Goal: Task Accomplishment & Management: Complete application form

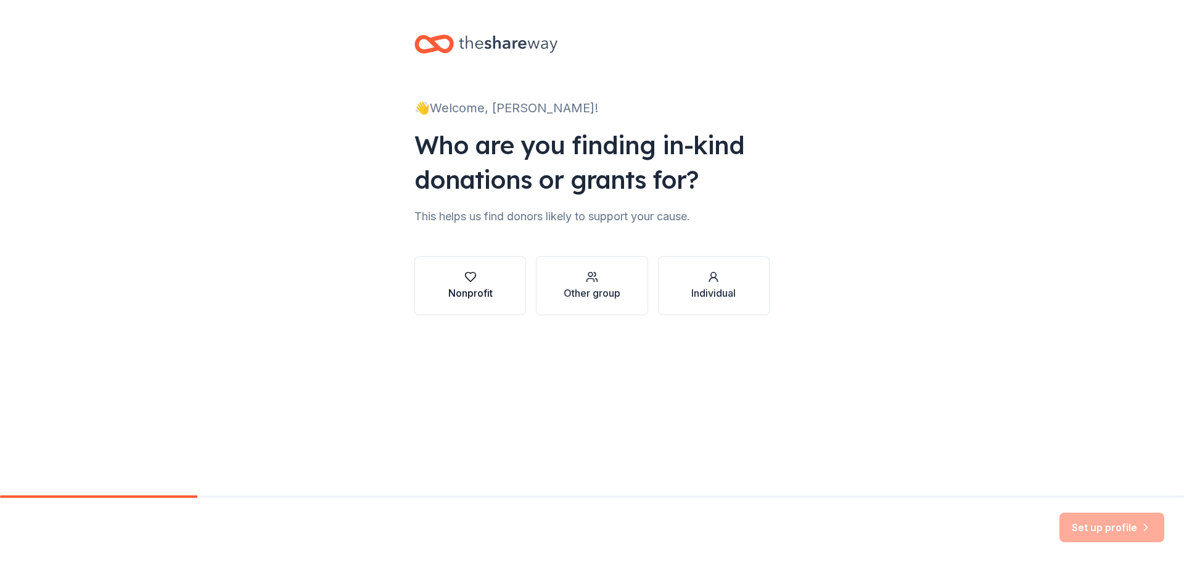
click at [475, 282] on icon "button" at bounding box center [470, 277] width 12 height 12
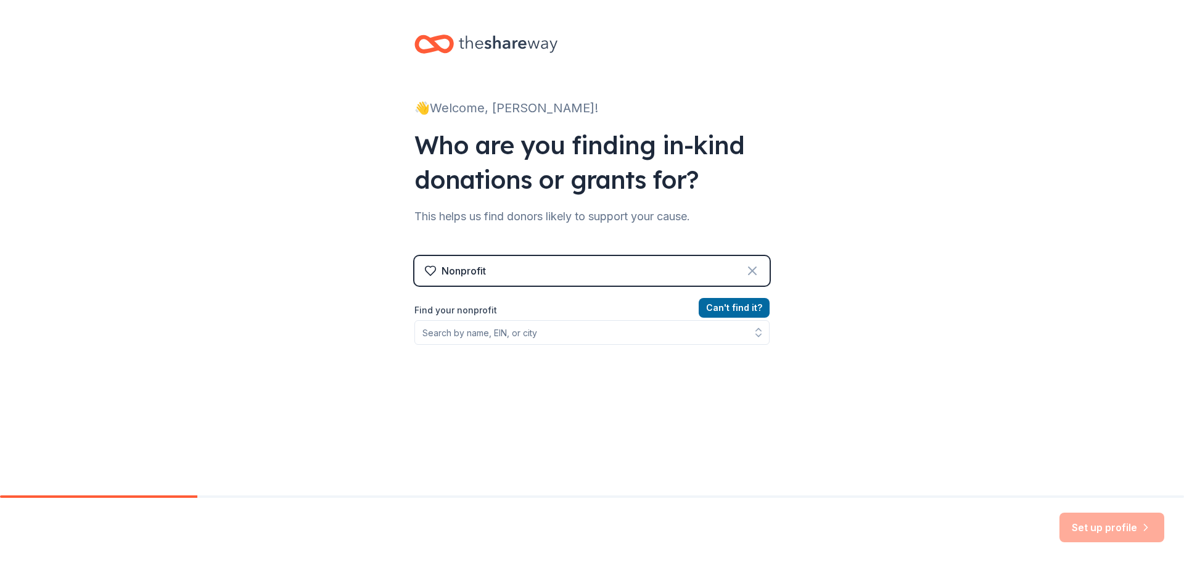
click at [745, 270] on icon at bounding box center [752, 270] width 15 height 15
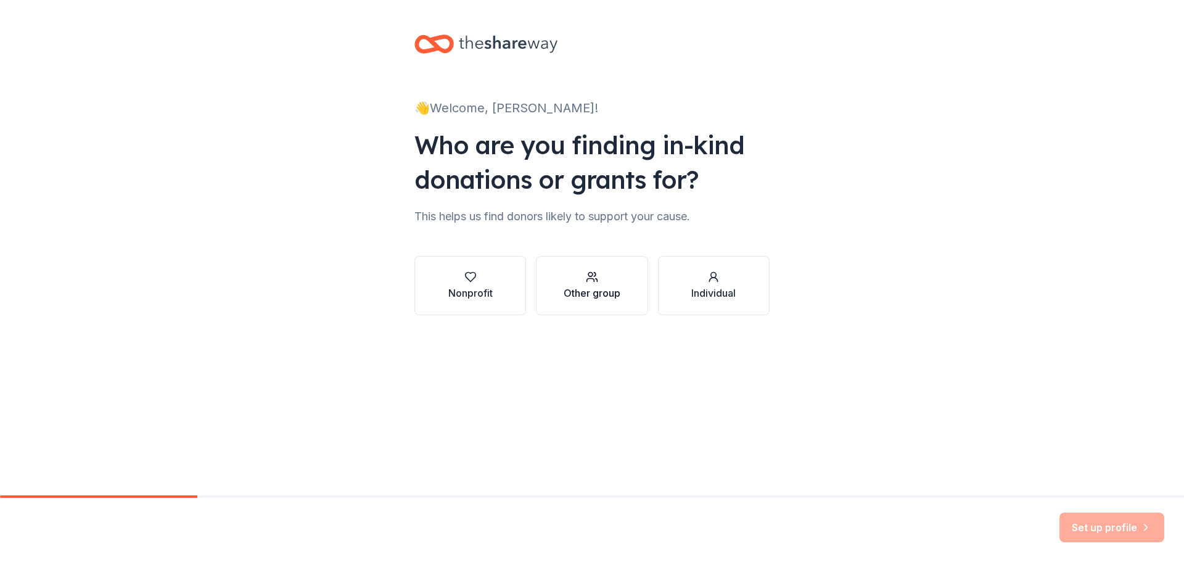
click at [587, 287] on div "Other group" at bounding box center [592, 293] width 57 height 15
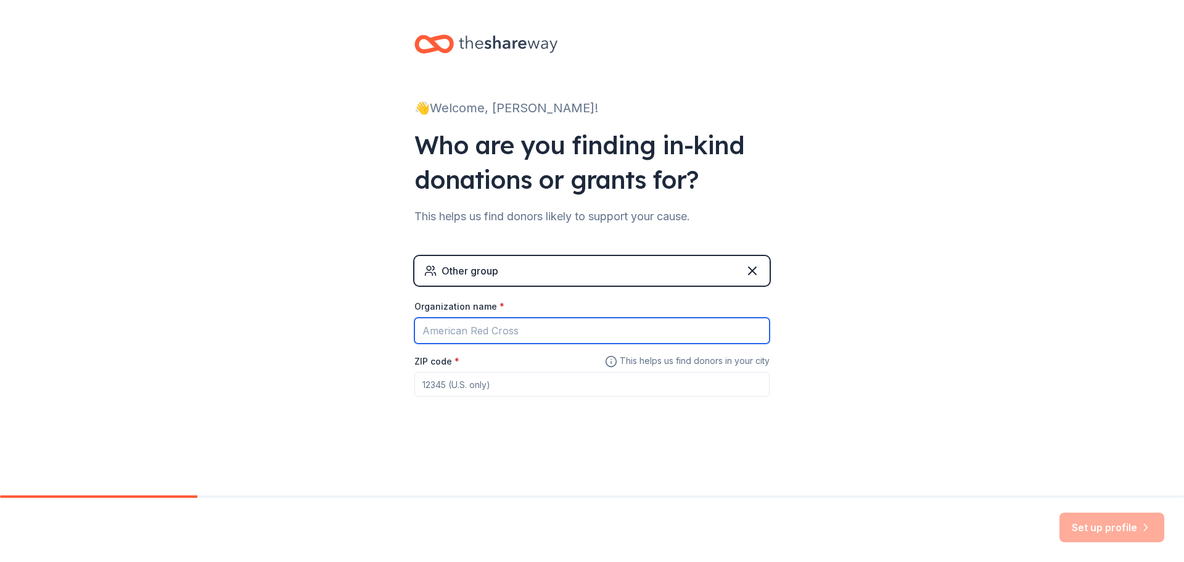
click at [513, 329] on input "Organization name *" at bounding box center [591, 331] width 355 height 26
type input "[GEOGRAPHIC_DATA]"
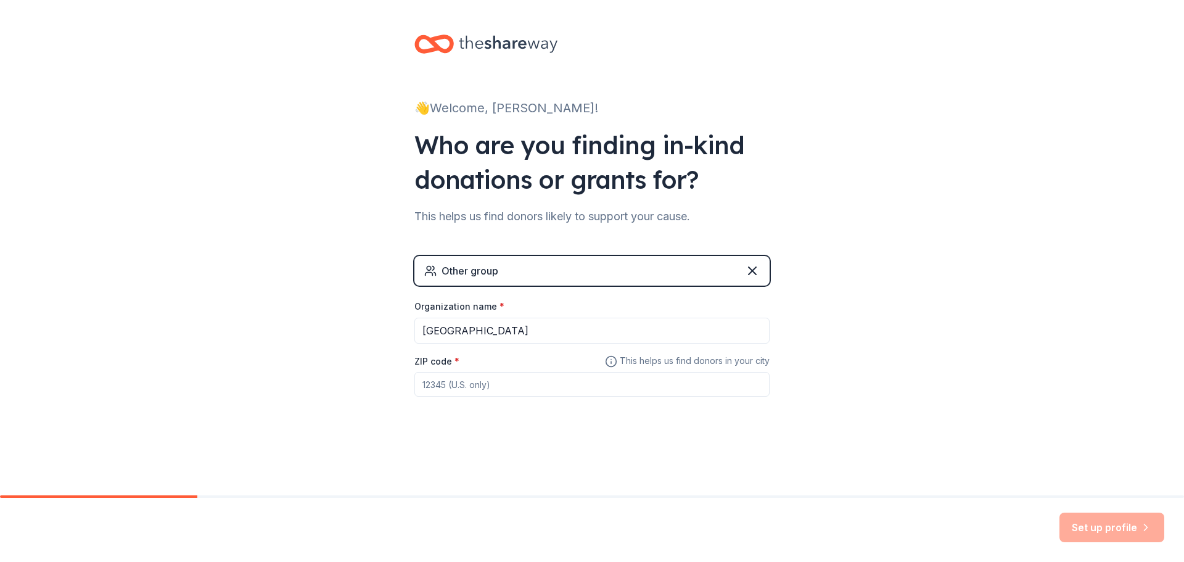
click at [454, 386] on input "ZIP code *" at bounding box center [591, 384] width 355 height 25
type input "92027"
click at [1105, 530] on button "Set up profile" at bounding box center [1112, 527] width 105 height 30
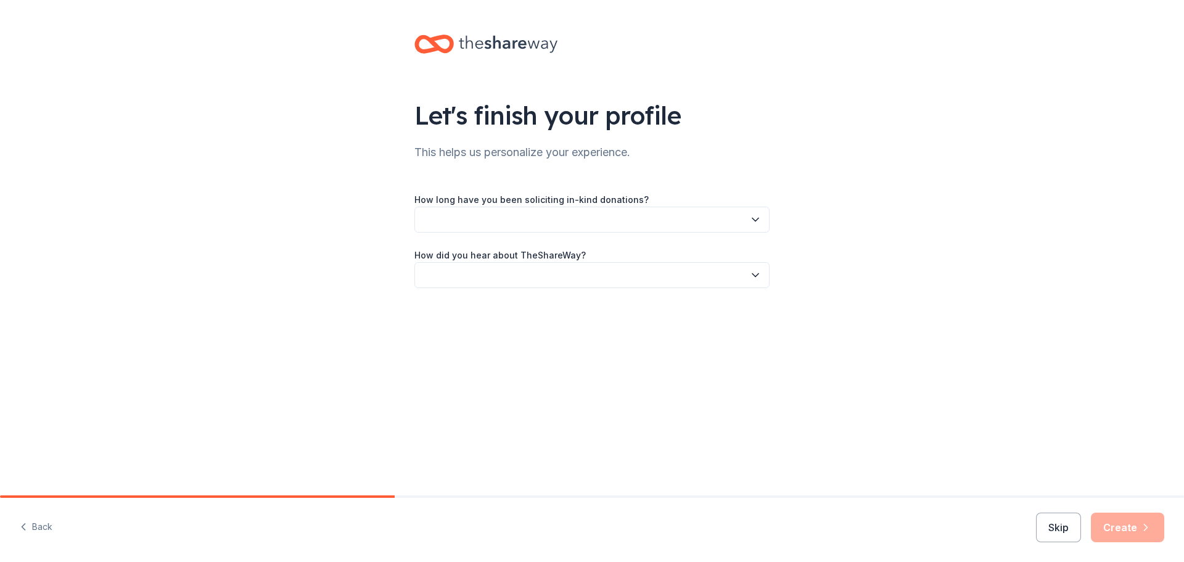
click at [731, 221] on button "button" at bounding box center [591, 220] width 355 height 26
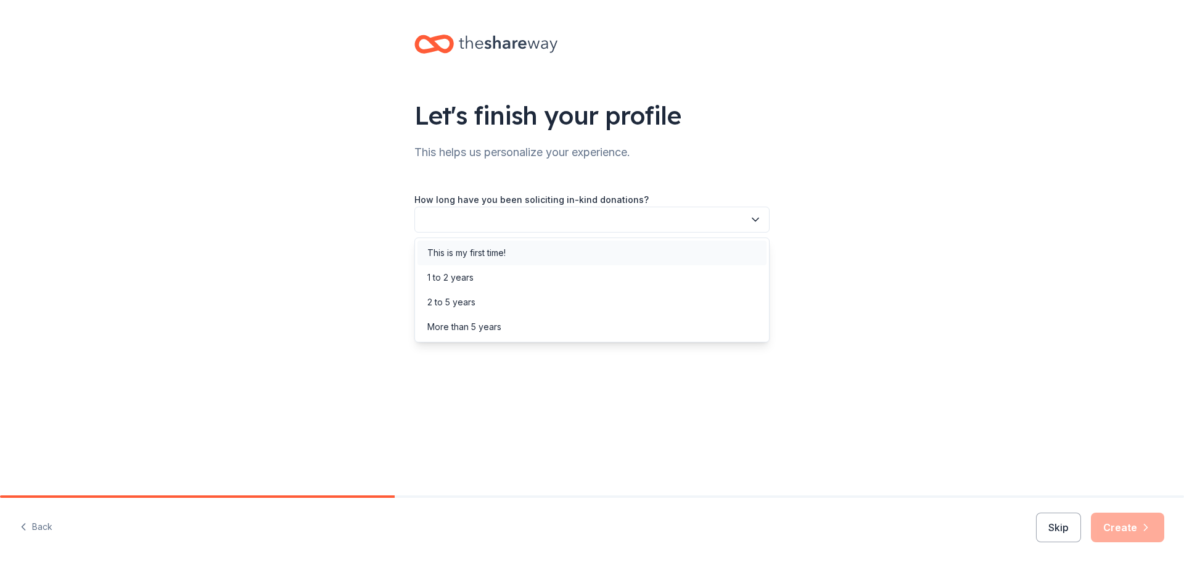
click at [475, 254] on div "This is my first time!" at bounding box center [466, 252] width 78 height 15
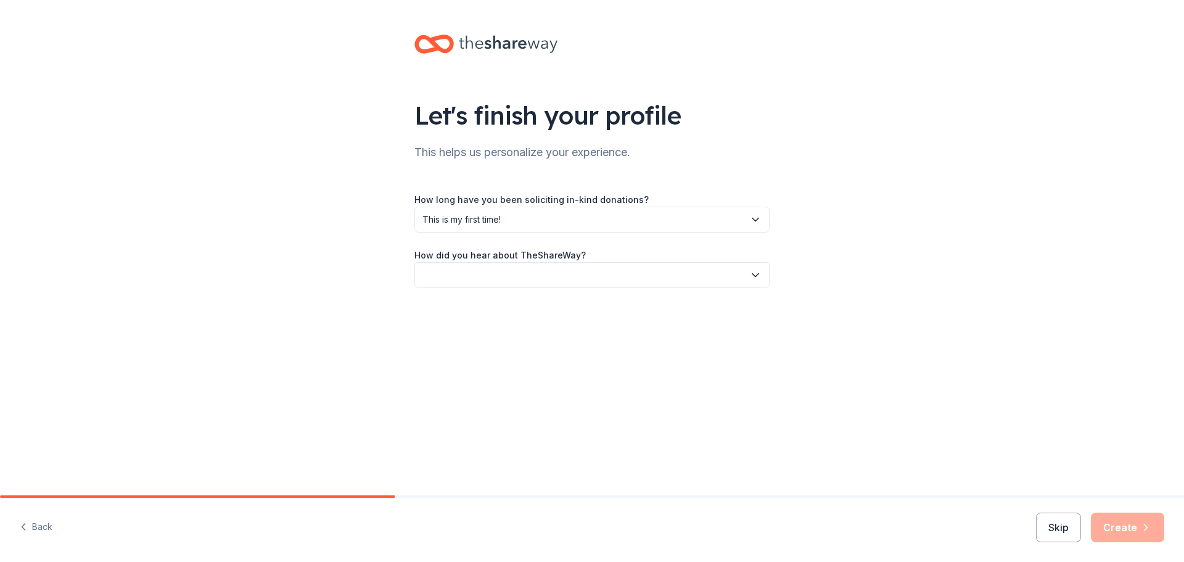
click at [752, 274] on icon "button" at bounding box center [755, 275] width 6 height 3
click at [470, 331] on div "Online search" at bounding box center [455, 333] width 56 height 15
click at [1118, 526] on button "Create" at bounding box center [1127, 527] width 73 height 30
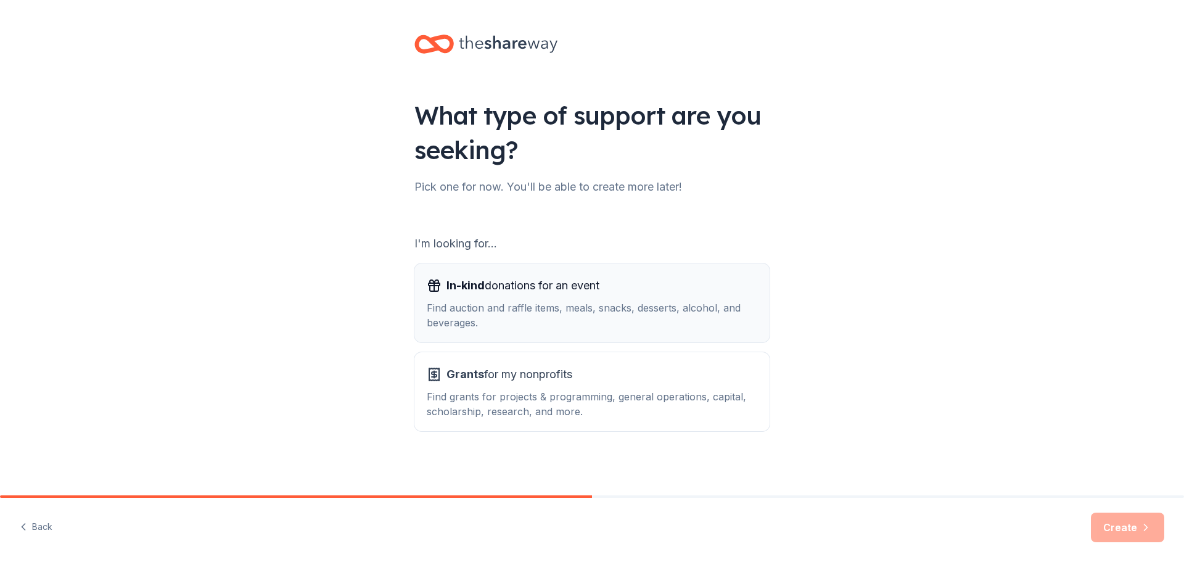
click at [592, 307] on div "Find auction and raffle items, meals, snacks, desserts, alcohol, and beverages." at bounding box center [592, 315] width 331 height 30
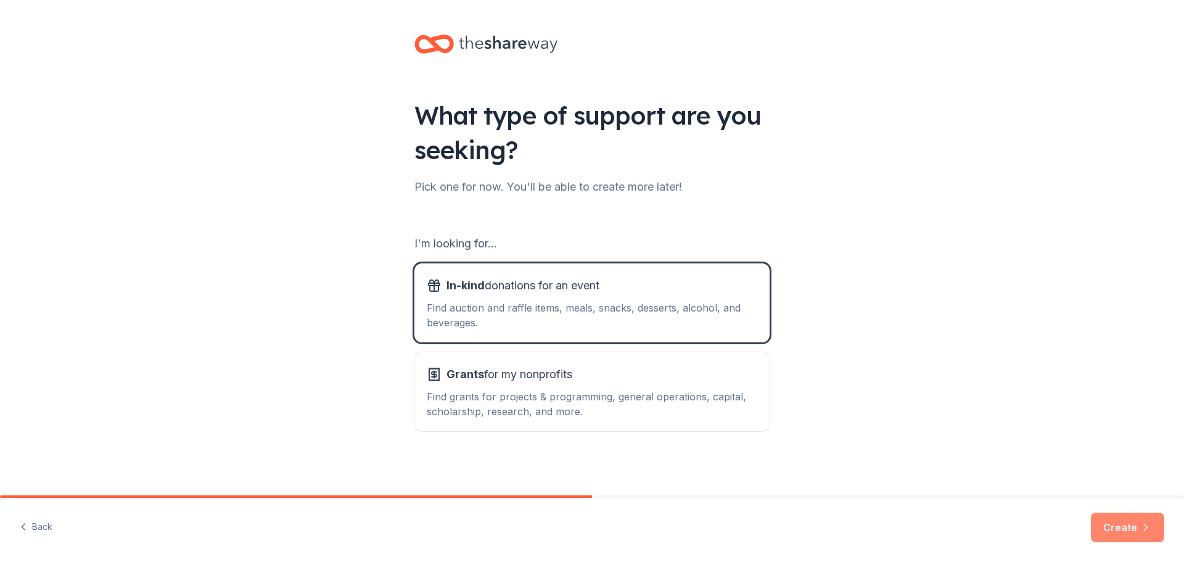
click at [1113, 527] on button "Create" at bounding box center [1127, 527] width 73 height 30
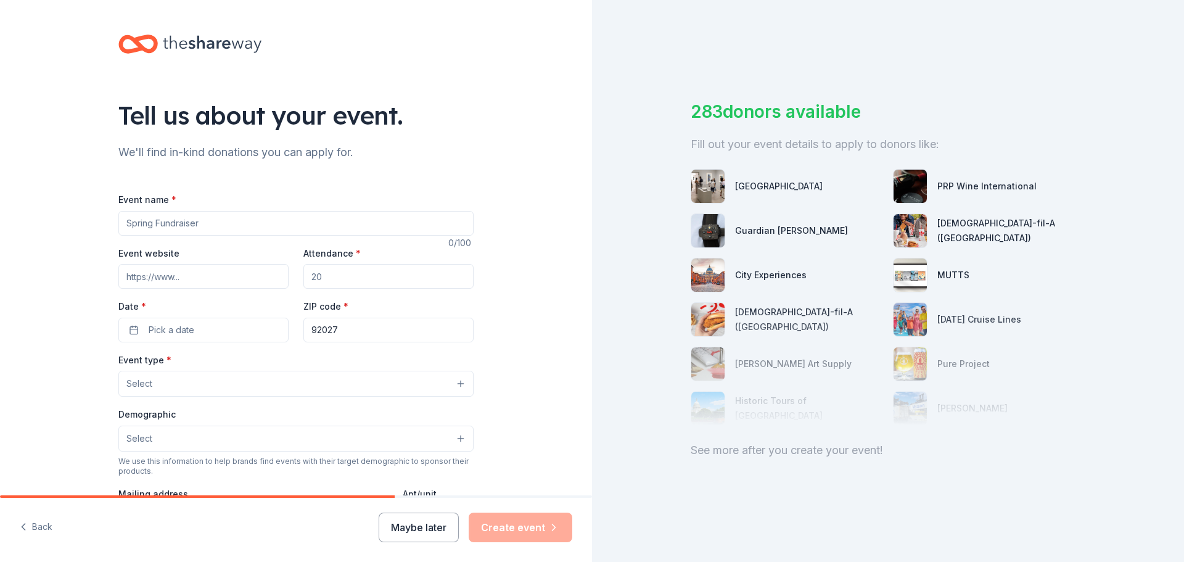
click at [212, 227] on input "Event name *" at bounding box center [295, 223] width 355 height 25
type input "Holiday Craft Fair"
click at [199, 278] on input "Event website" at bounding box center [203, 276] width 170 height 25
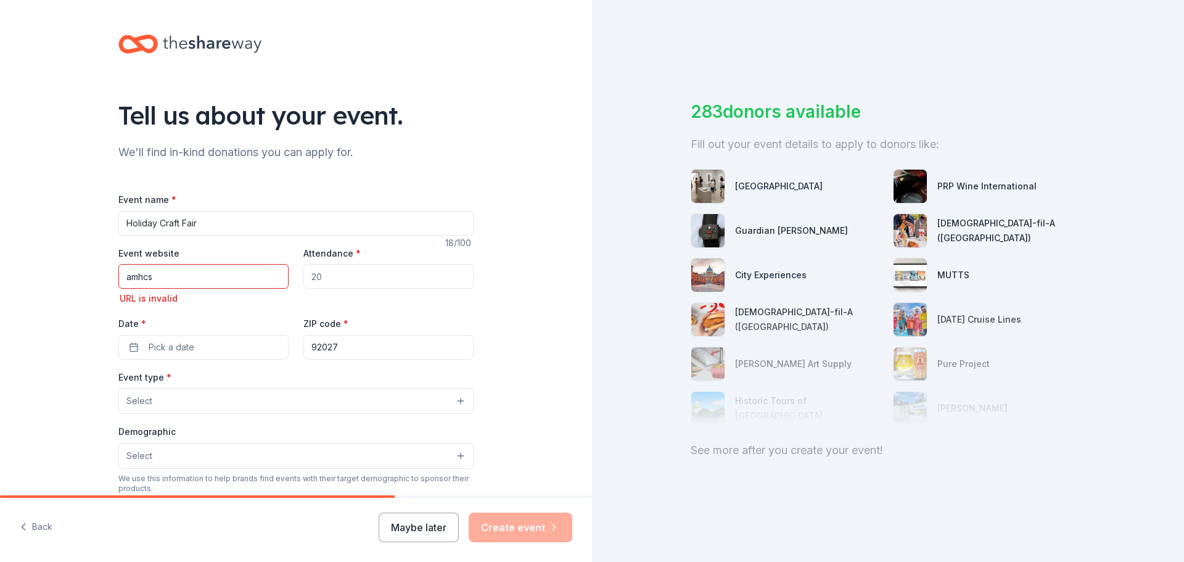
click at [163, 275] on input "amhcs" at bounding box center [203, 276] width 170 height 25
drag, startPoint x: 277, startPoint y: 281, endPoint x: 102, endPoint y: 280, distance: 175.2
click at [102, 280] on div "Tell us about your event. We'll find in-kind donations you can apply for. Event…" at bounding box center [296, 419] width 395 height 838
type input "amhcs.org/heritage-elementary-school/"
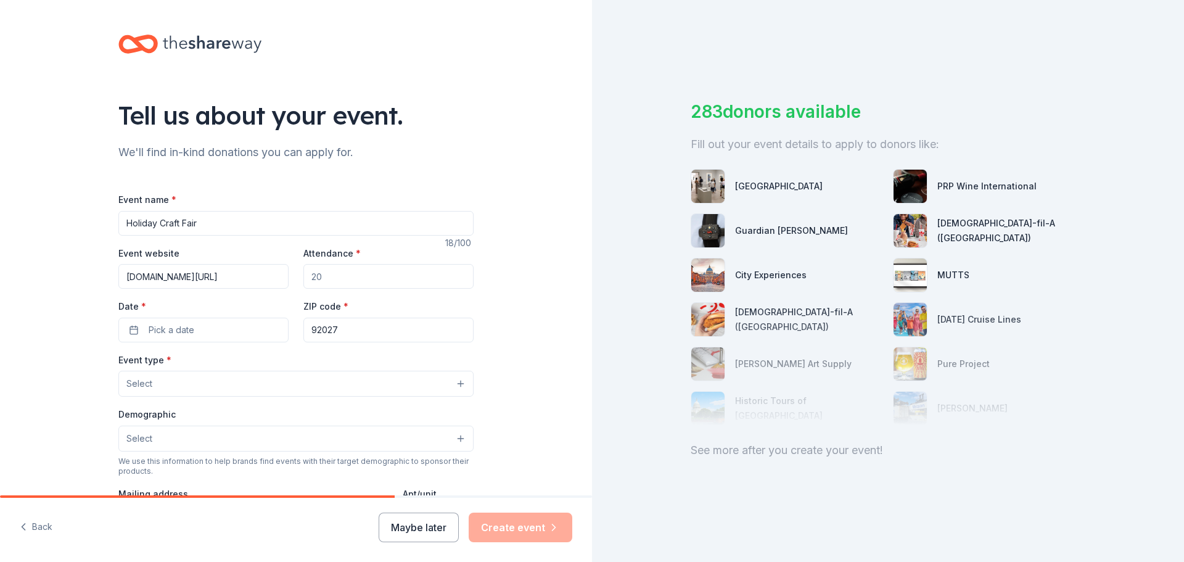
click at [343, 274] on input "Attendance *" at bounding box center [388, 276] width 170 height 25
drag, startPoint x: 343, startPoint y: 274, endPoint x: 302, endPoint y: 281, distance: 41.8
click at [303, 281] on input "Attendance *" at bounding box center [388, 276] width 170 height 25
type input "850"
click at [134, 332] on button "Pick a date" at bounding box center [203, 330] width 170 height 25
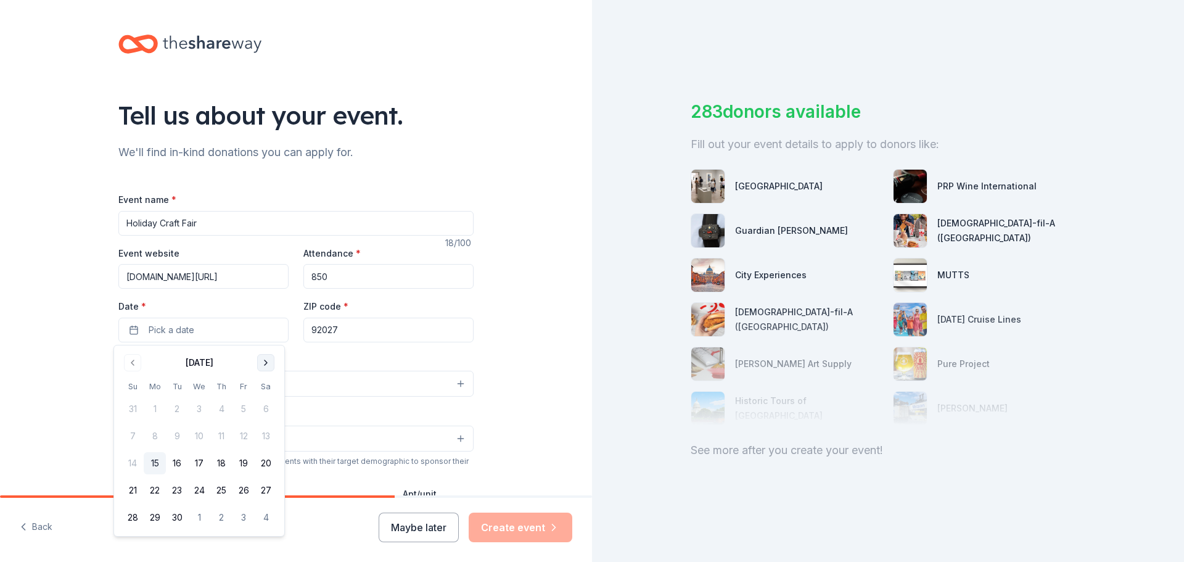
click at [268, 367] on button "Go to next month" at bounding box center [265, 362] width 17 height 17
click at [266, 366] on button "Go to next month" at bounding box center [265, 362] width 17 height 17
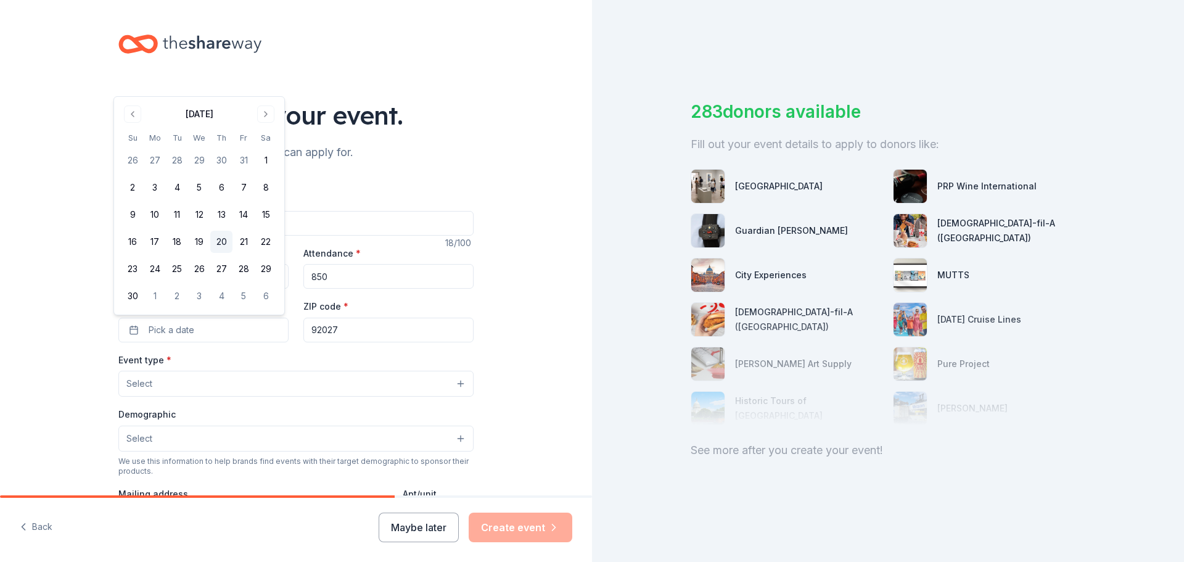
click at [223, 241] on button "20" at bounding box center [221, 242] width 22 height 22
click at [263, 385] on button "Select" at bounding box center [295, 384] width 355 height 26
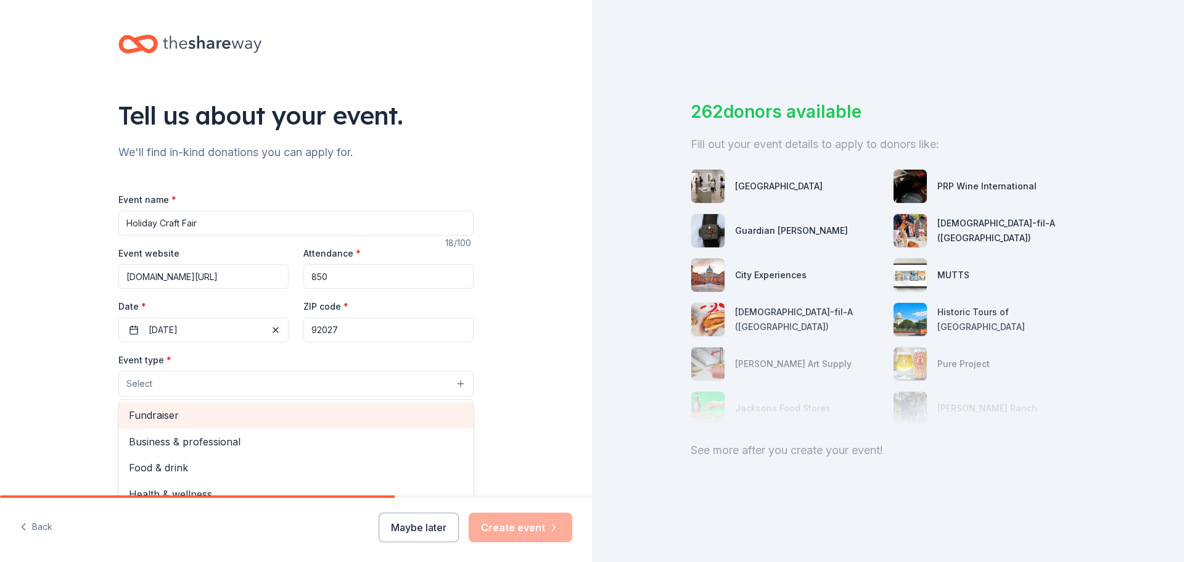
click at [155, 416] on span "Fundraiser" at bounding box center [296, 415] width 334 height 16
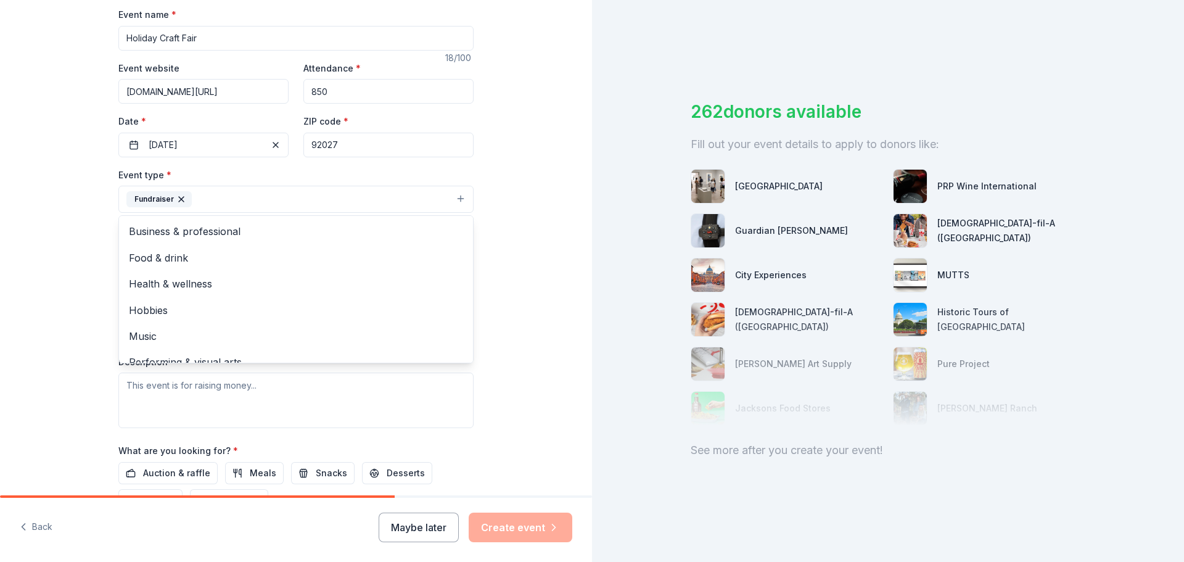
click at [529, 307] on div "Tell us about your event. We'll find in-kind donations you can apply for. Event…" at bounding box center [296, 226] width 592 height 822
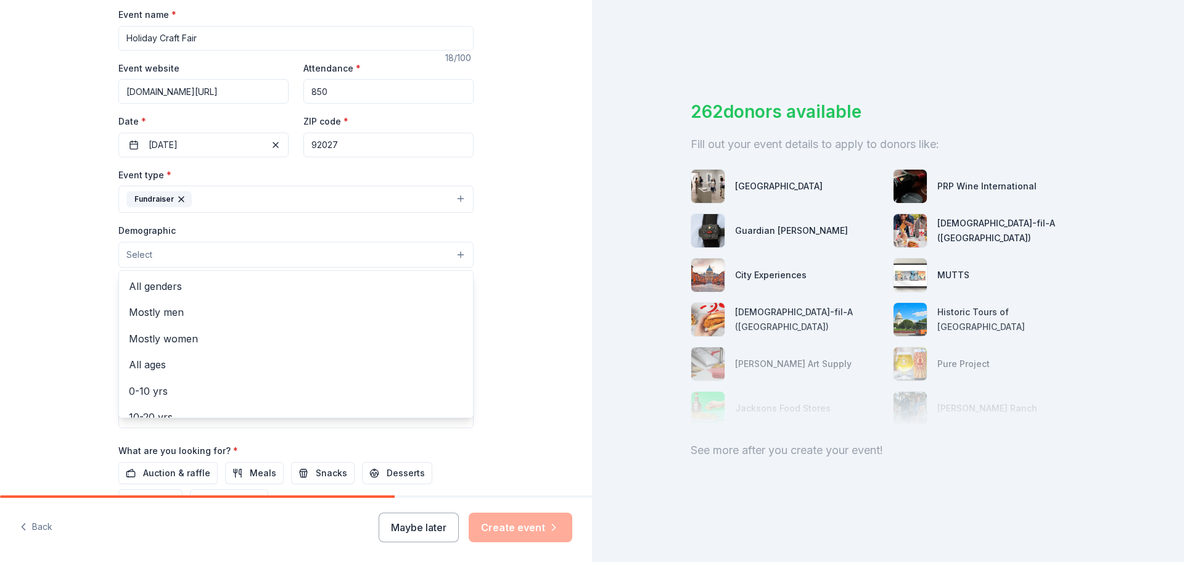
click at [296, 259] on button "Select" at bounding box center [295, 255] width 355 height 26
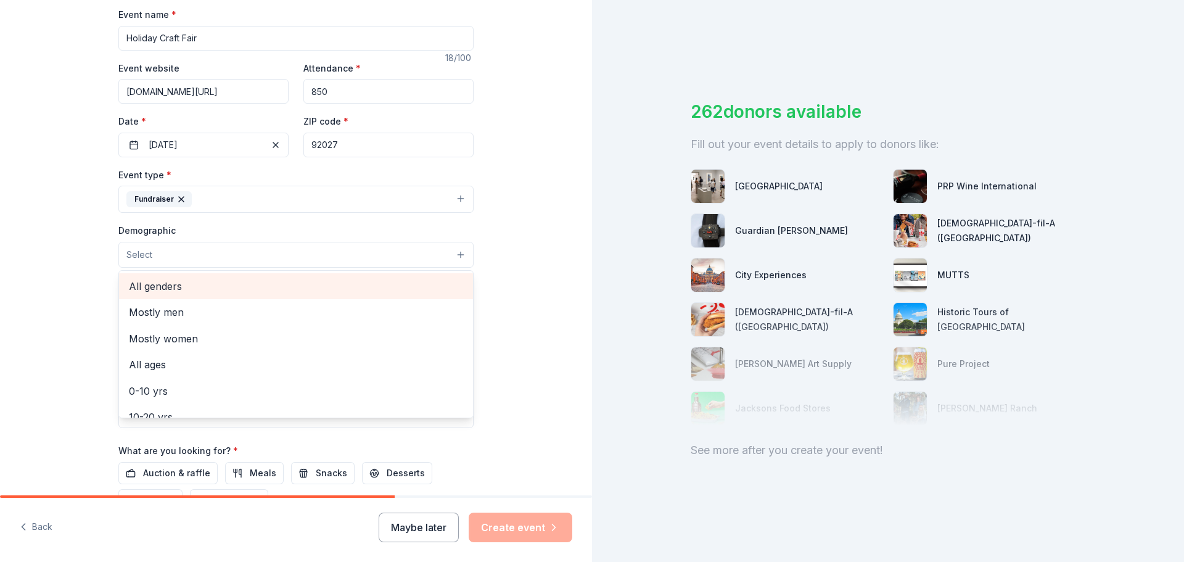
click at [158, 282] on span "All genders" at bounding box center [296, 286] width 334 height 16
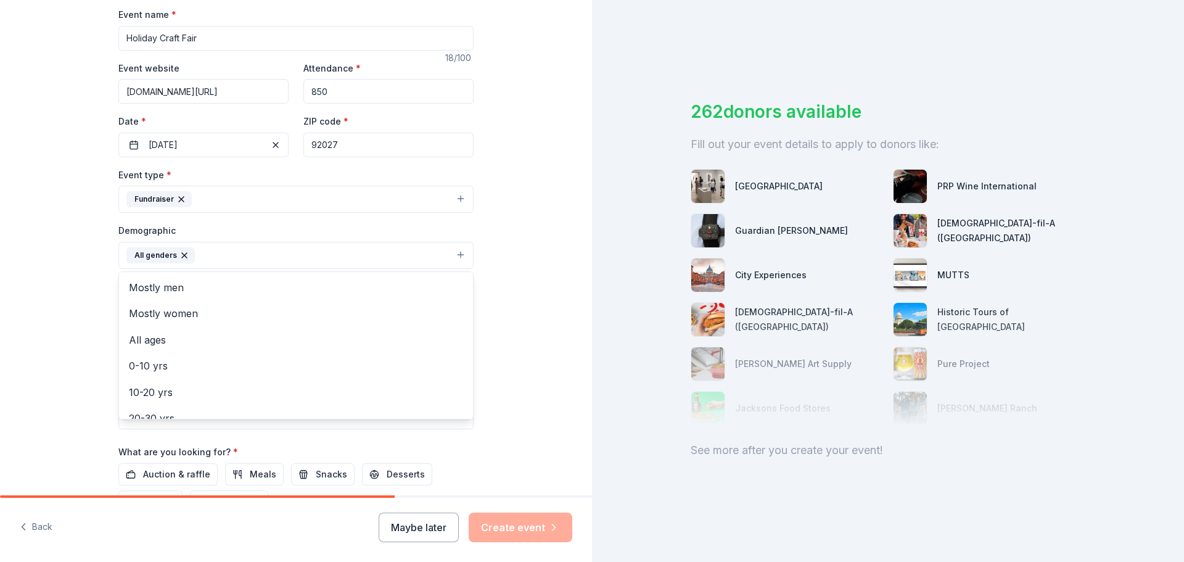
click at [518, 275] on div "Tell us about your event. We'll find in-kind donations you can apply for. Event…" at bounding box center [296, 226] width 592 height 823
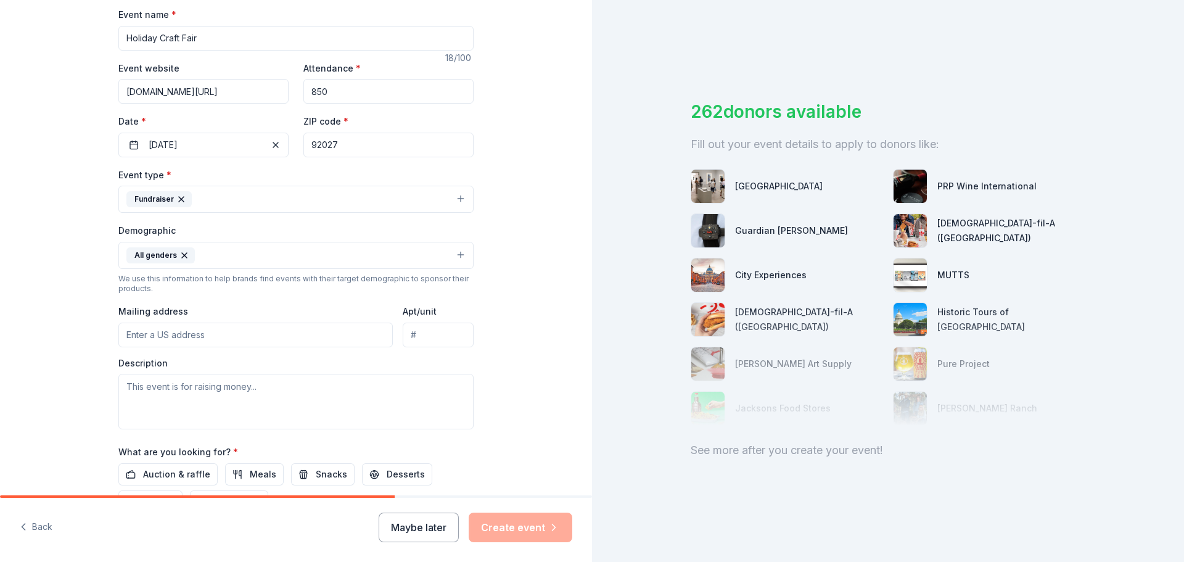
click at [208, 336] on input "Mailing address" at bounding box center [255, 335] width 274 height 25
type input "m"
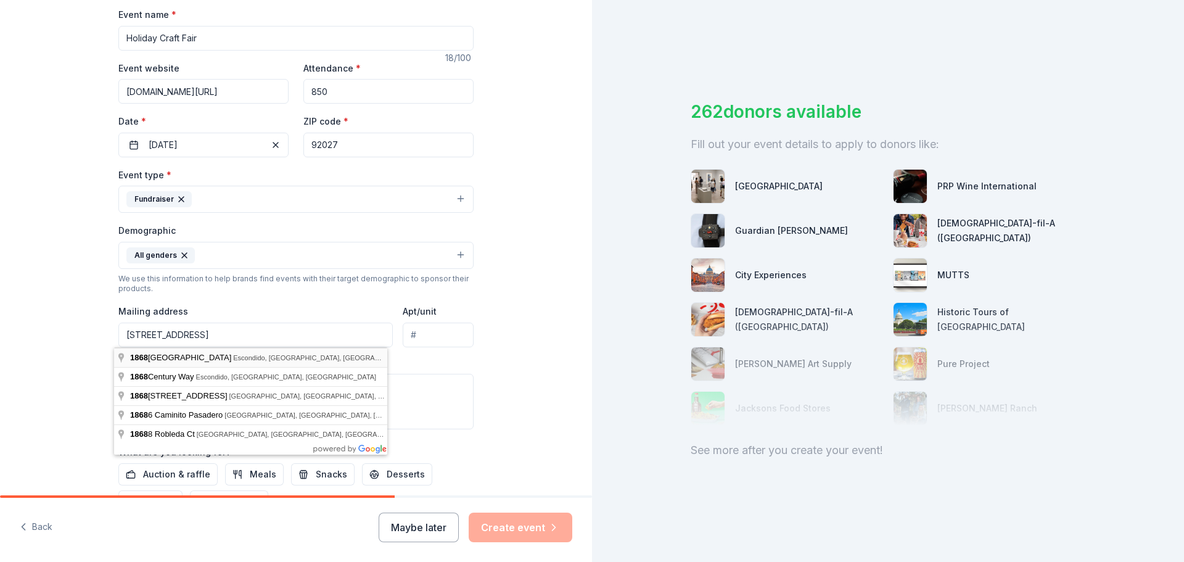
type input "1868 East Valley Parkway, Escondido, CA, 92027"
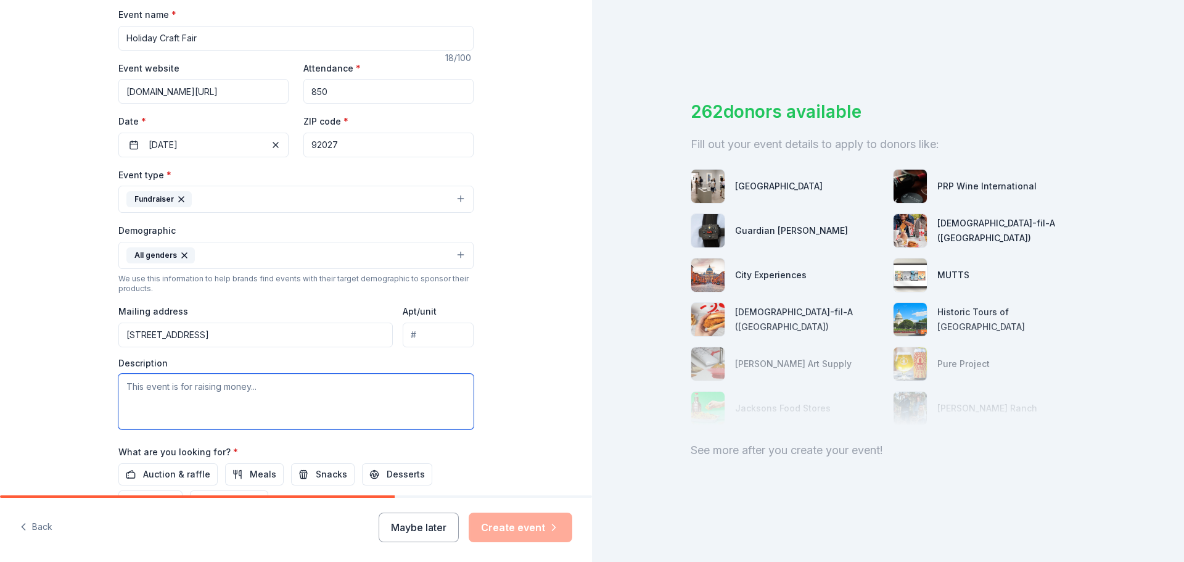
click at [129, 382] on textarea at bounding box center [295, 402] width 355 height 56
paste textarea "2025 Dear To Whom It May Concern: Each fall, Heritage K-8 Charter School holds …"
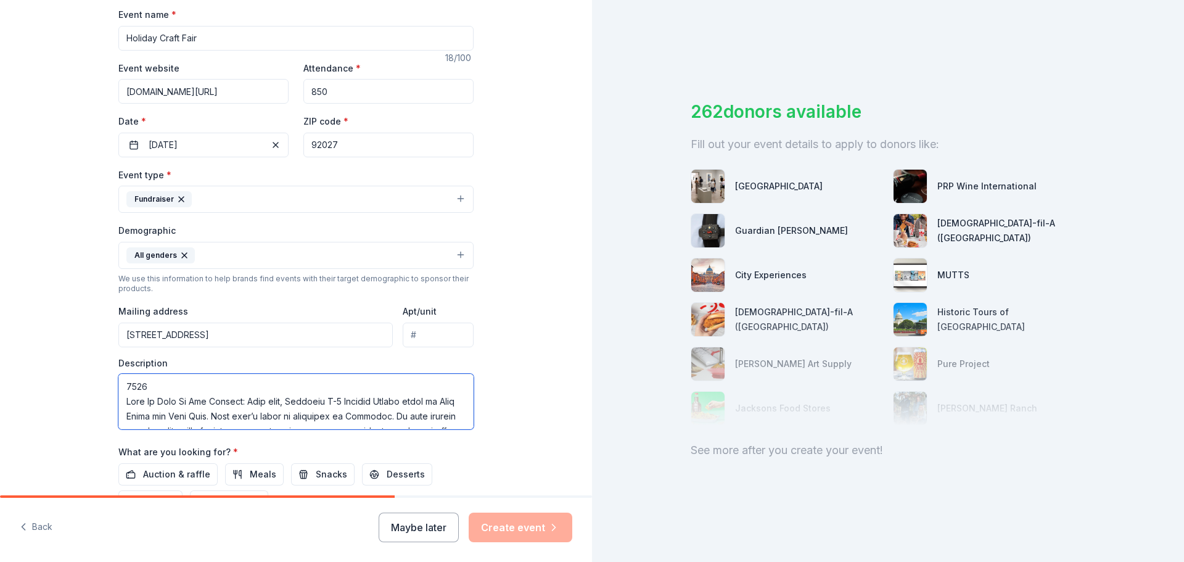
type textarea "2025 Dear To Whom It May Concern: Each fall, Heritage K-8 Charter School holds …"
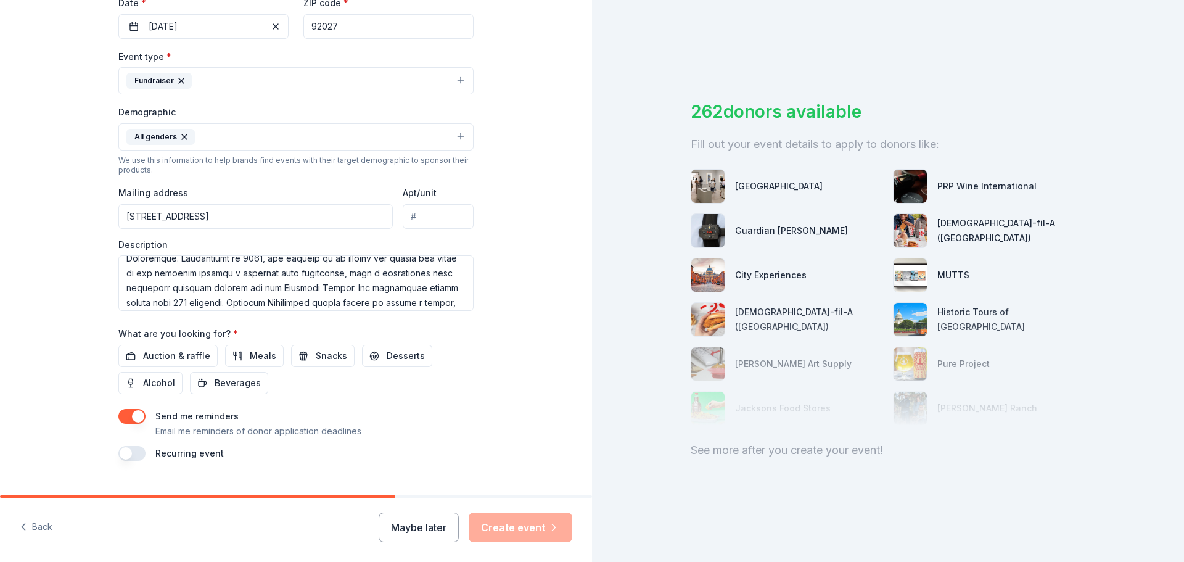
scroll to position [308, 0]
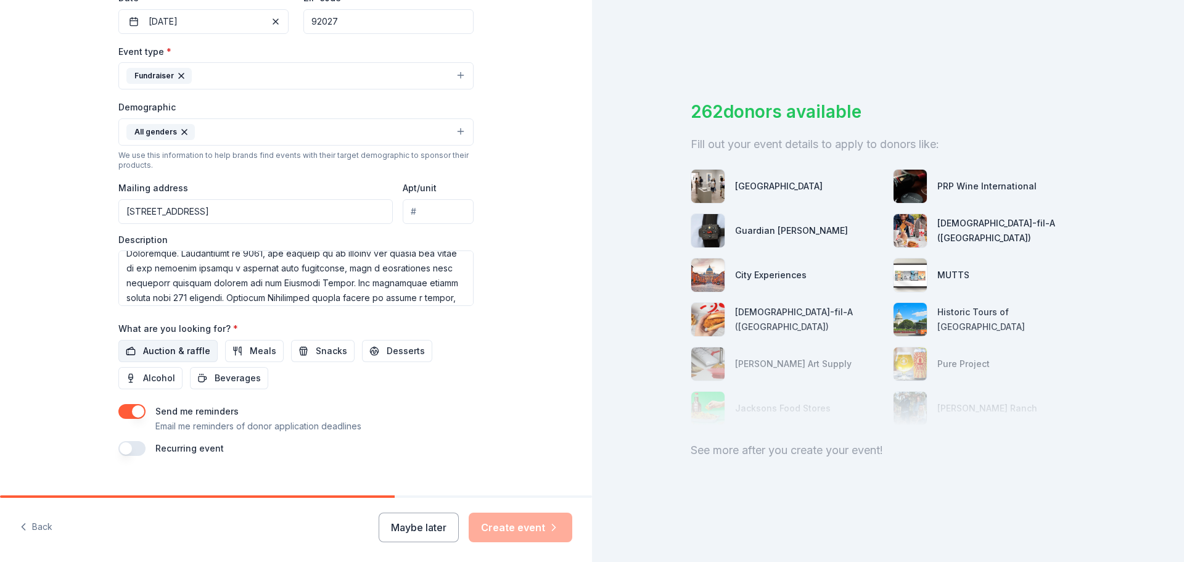
click at [160, 349] on span "Auction & raffle" at bounding box center [176, 351] width 67 height 15
click at [263, 355] on span "Meals" at bounding box center [263, 351] width 27 height 15
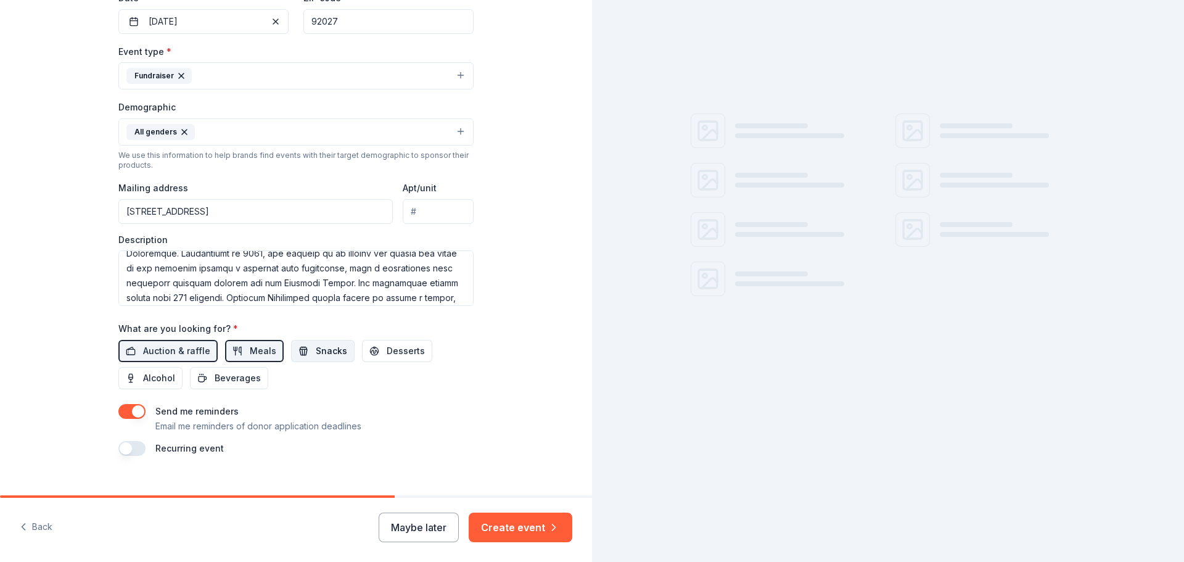
click at [321, 353] on span "Snacks" at bounding box center [331, 351] width 31 height 15
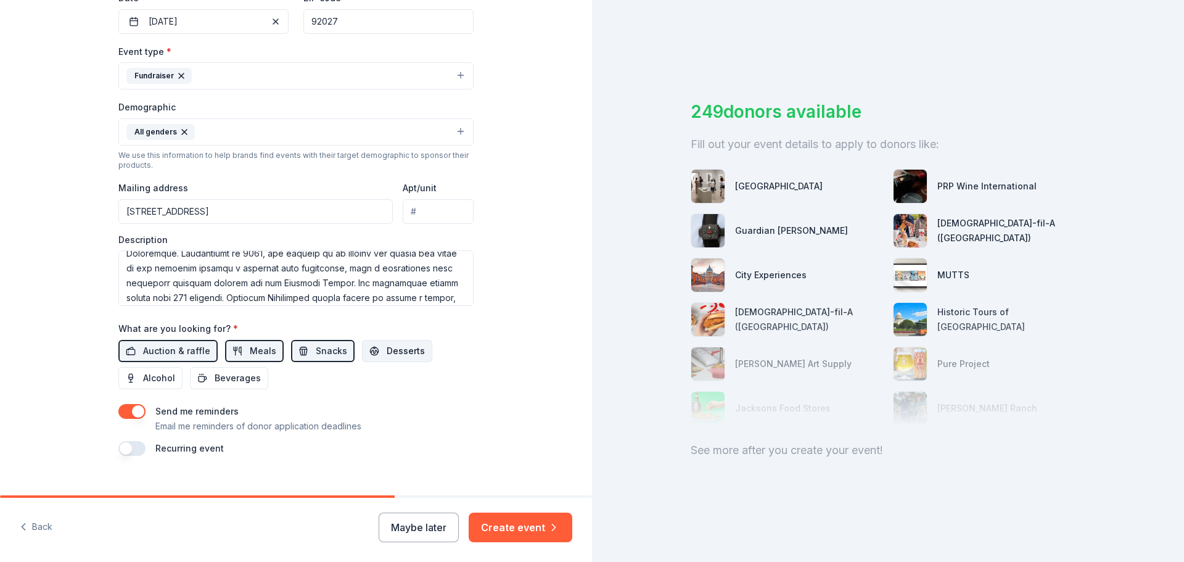
click at [387, 352] on span "Desserts" at bounding box center [406, 351] width 38 height 15
click at [225, 377] on span "Beverages" at bounding box center [238, 378] width 46 height 15
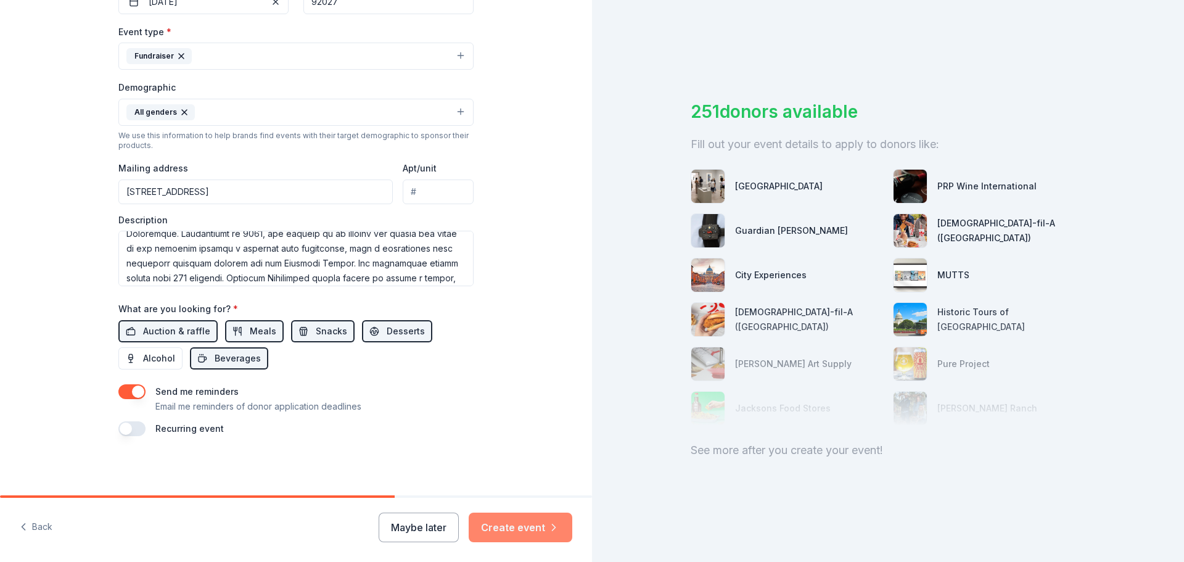
click at [517, 524] on button "Create event" at bounding box center [521, 527] width 104 height 30
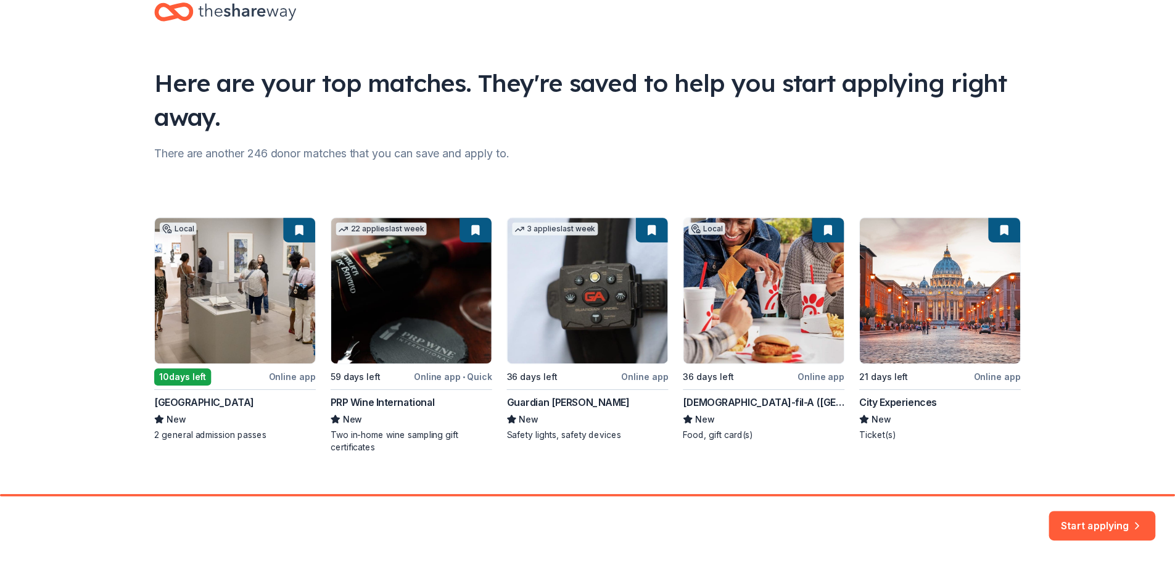
scroll to position [53, 0]
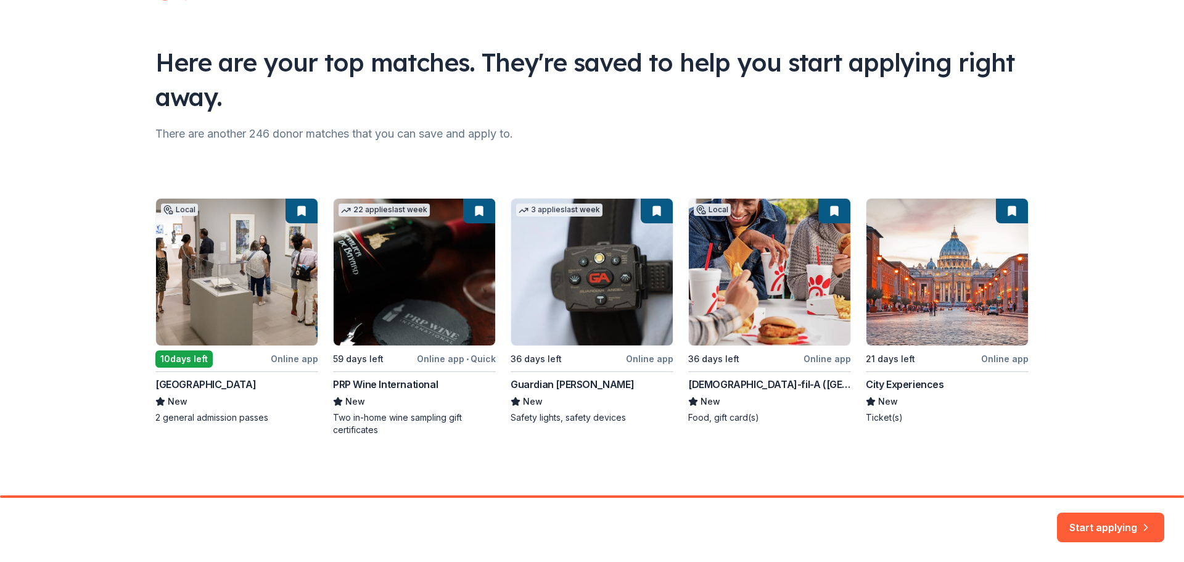
click at [440, 289] on div "Local 10 days left Online app San Diego Museum of Art New 2 general admission p…" at bounding box center [591, 317] width 873 height 238
click at [393, 382] on div "Local 10 days left Online app San Diego Museum of Art New 2 general admission p…" at bounding box center [591, 317] width 873 height 238
click at [388, 249] on div "Local 10 days left Online app San Diego Museum of Art New 2 general admission p…" at bounding box center [591, 317] width 873 height 238
click at [378, 210] on div "Local 10 days left Online app San Diego Museum of Art New 2 general admission p…" at bounding box center [591, 317] width 873 height 238
click at [401, 268] on div "Local 10 days left Online app San Diego Museum of Art New 2 general admission p…" at bounding box center [591, 317] width 873 height 238
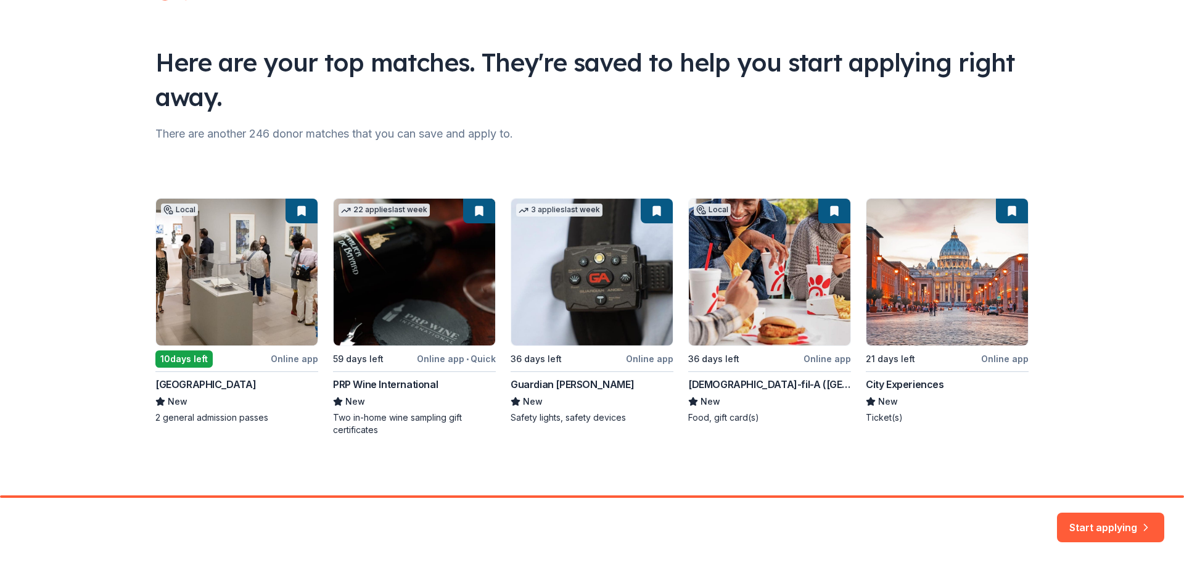
click at [434, 358] on div "Local 10 days left Online app San Diego Museum of Art New 2 general admission p…" at bounding box center [591, 317] width 873 height 238
click at [479, 361] on div "Local 10 days left Online app San Diego Museum of Art New 2 general admission p…" at bounding box center [591, 317] width 873 height 238
click at [455, 263] on div "Local 10 days left Online app San Diego Museum of Art New 2 general admission p…" at bounding box center [591, 317] width 873 height 238
click at [608, 253] on div "Local 10 days left Online app San Diego Museum of Art New 2 general admission p…" at bounding box center [591, 317] width 873 height 238
click at [1113, 524] on button "Start applying" at bounding box center [1110, 520] width 107 height 30
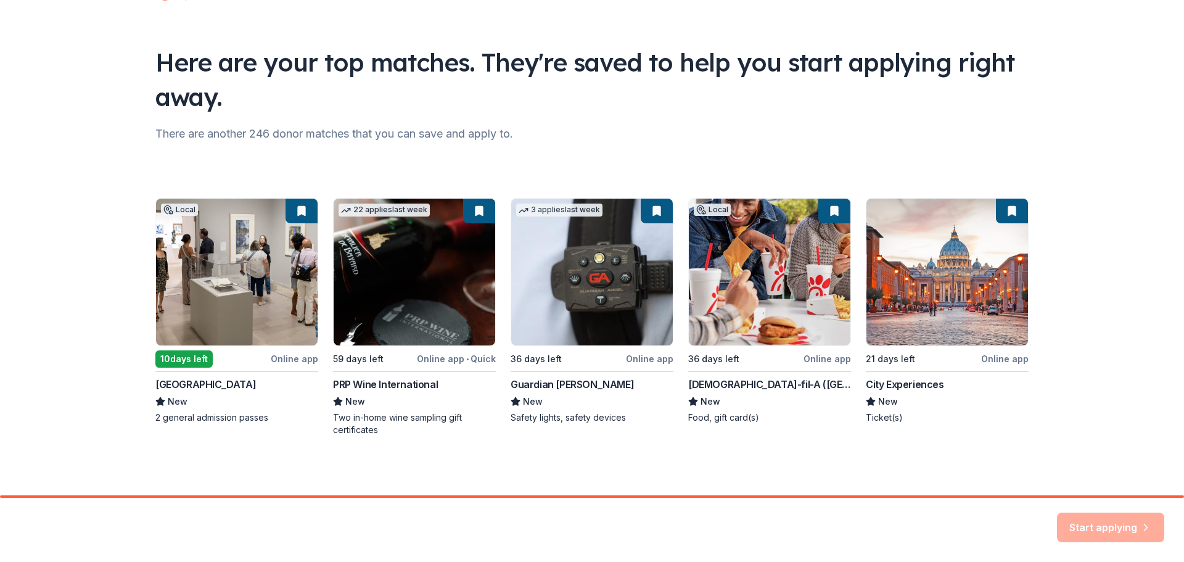
click at [1111, 525] on div "Start applying" at bounding box center [1110, 527] width 107 height 30
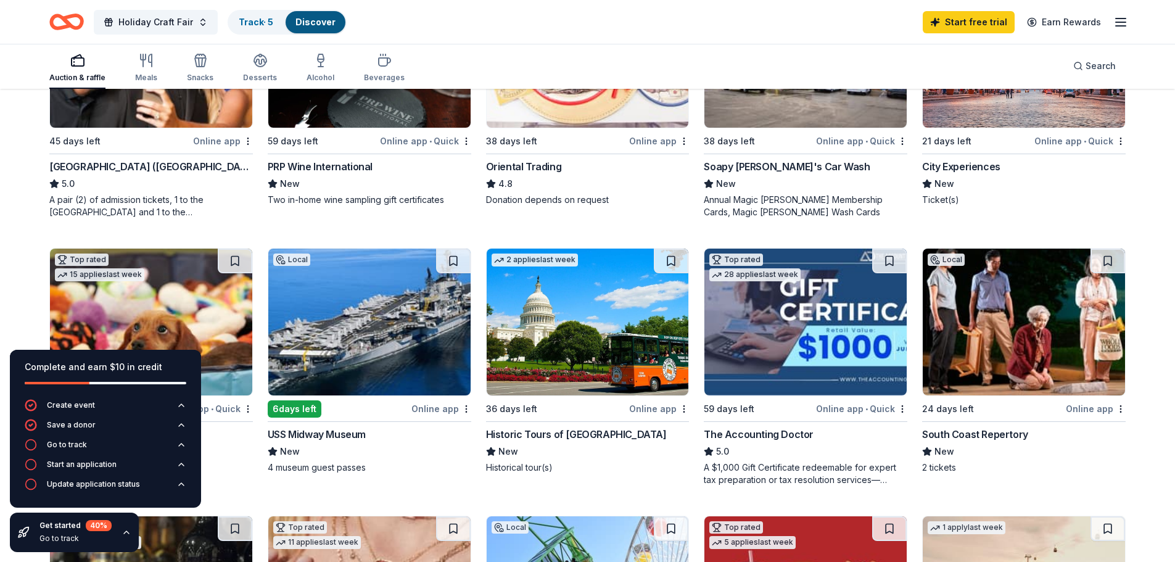
scroll to position [185, 0]
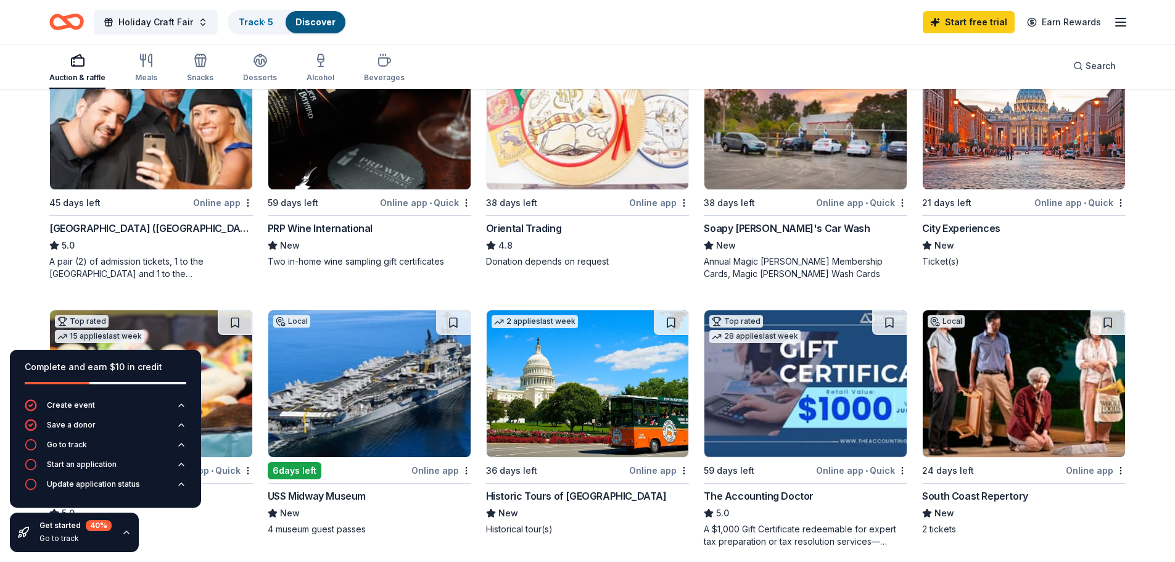
click at [215, 200] on div "Online app" at bounding box center [223, 202] width 60 height 15
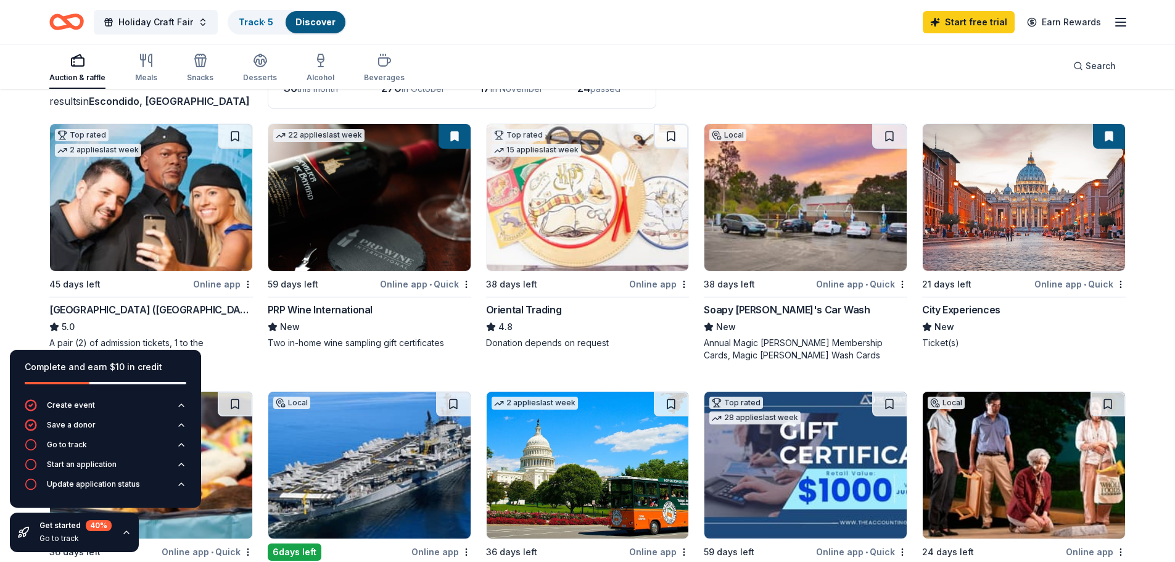
scroll to position [0, 0]
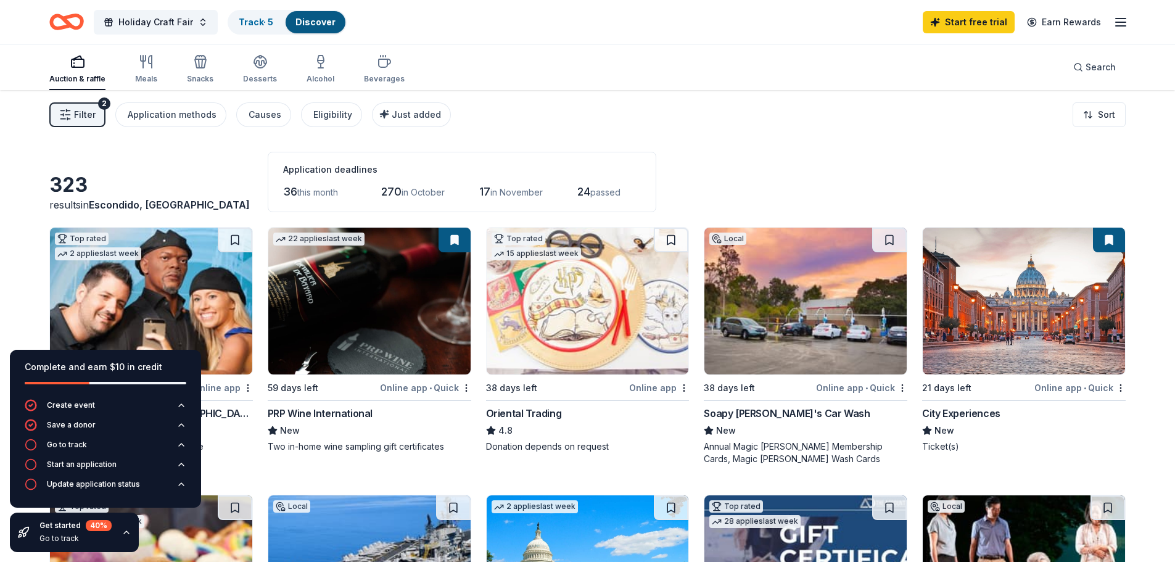
click at [1116, 22] on line "button" at bounding box center [1121, 22] width 10 height 0
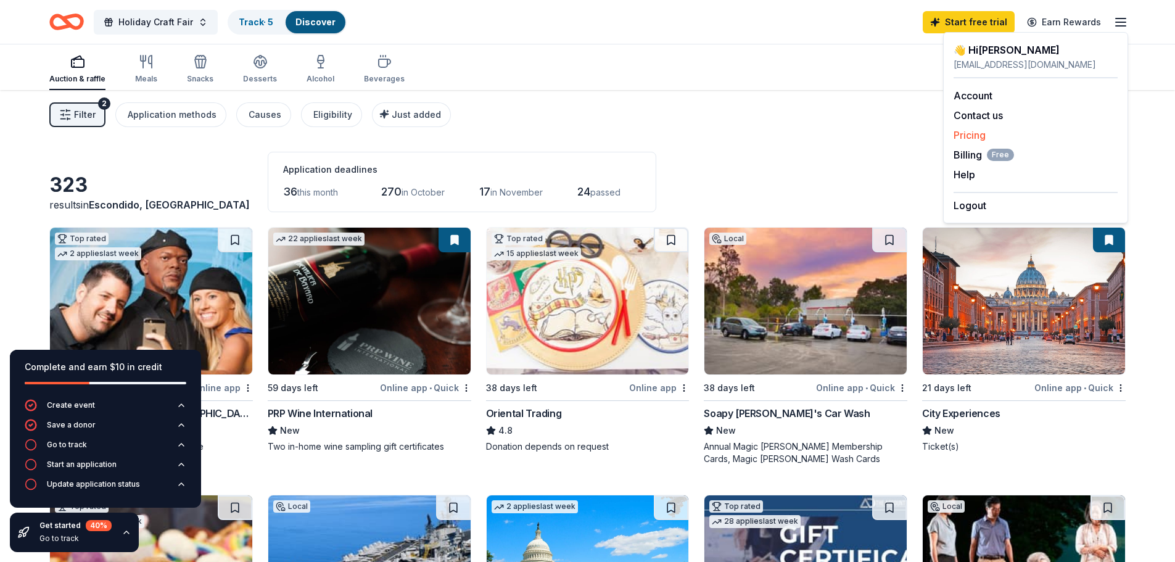
click at [969, 133] on link "Pricing" at bounding box center [969, 135] width 32 height 12
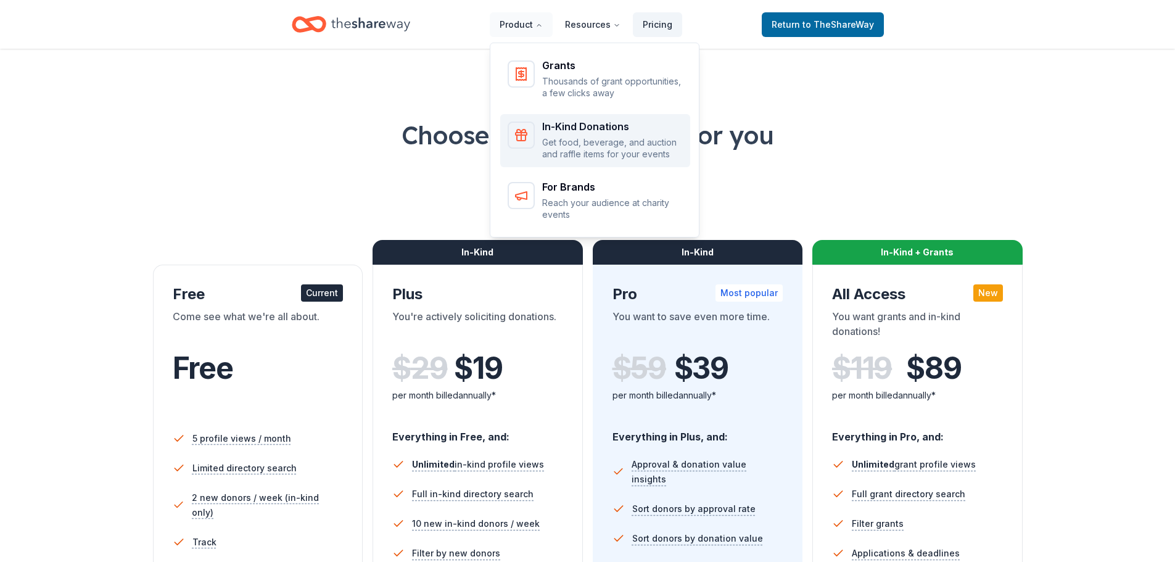
click at [572, 131] on div "In-Kind Donations" at bounding box center [612, 126] width 141 height 10
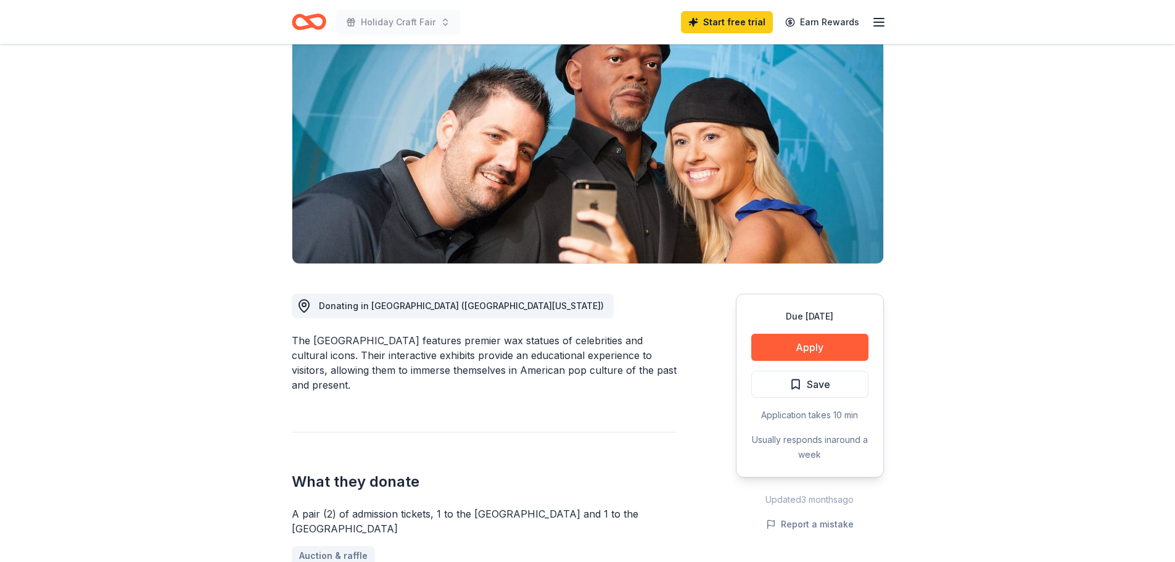
scroll to position [123, 0]
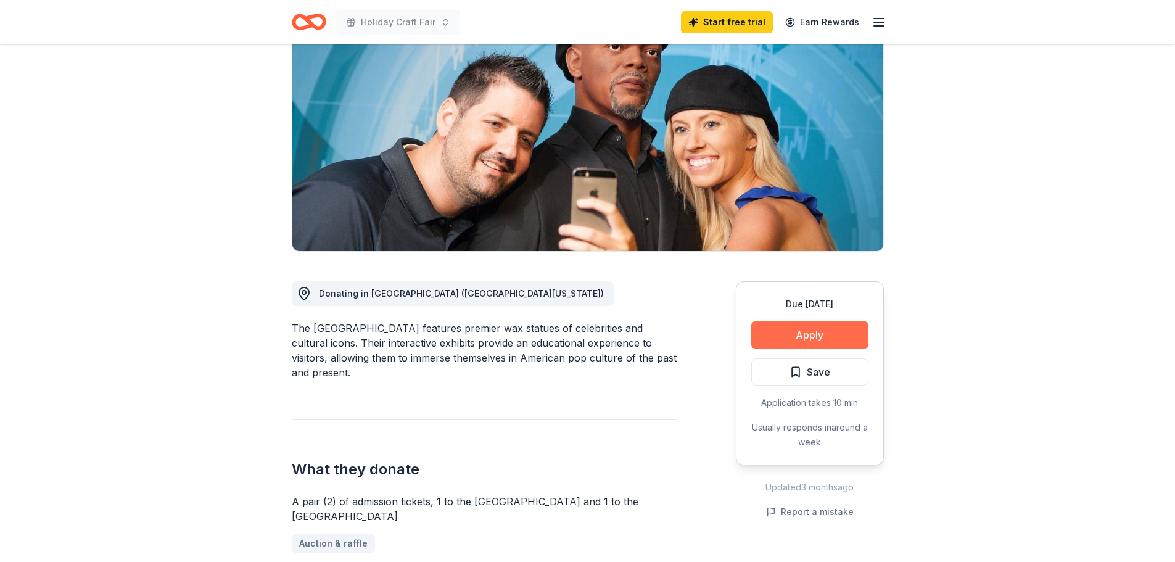
click at [814, 333] on button "Apply" at bounding box center [809, 334] width 117 height 27
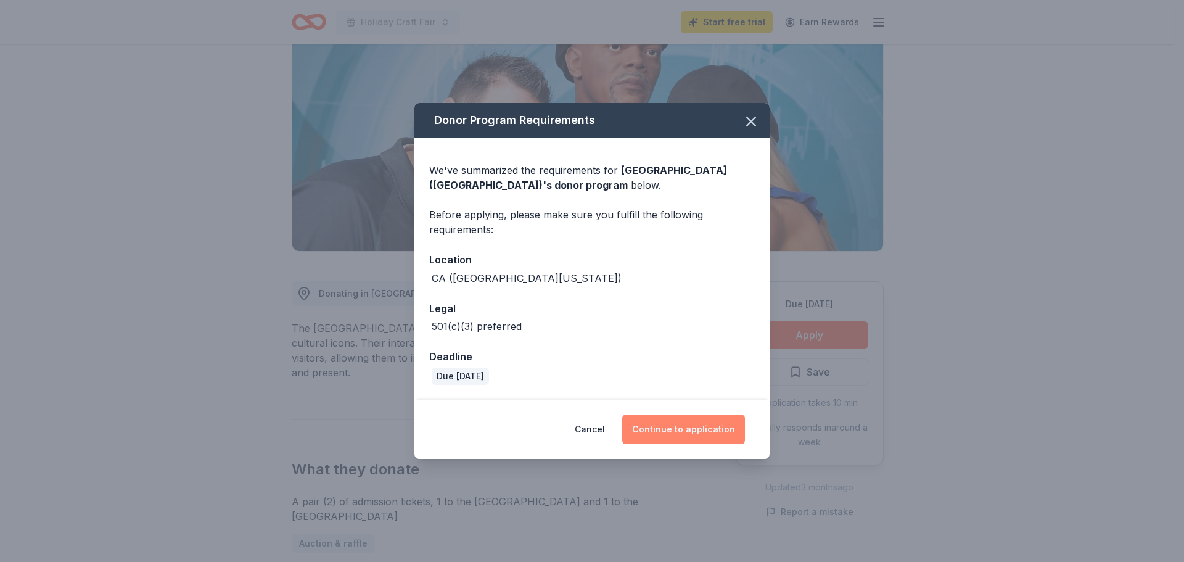
click at [681, 426] on button "Continue to application" at bounding box center [683, 429] width 123 height 30
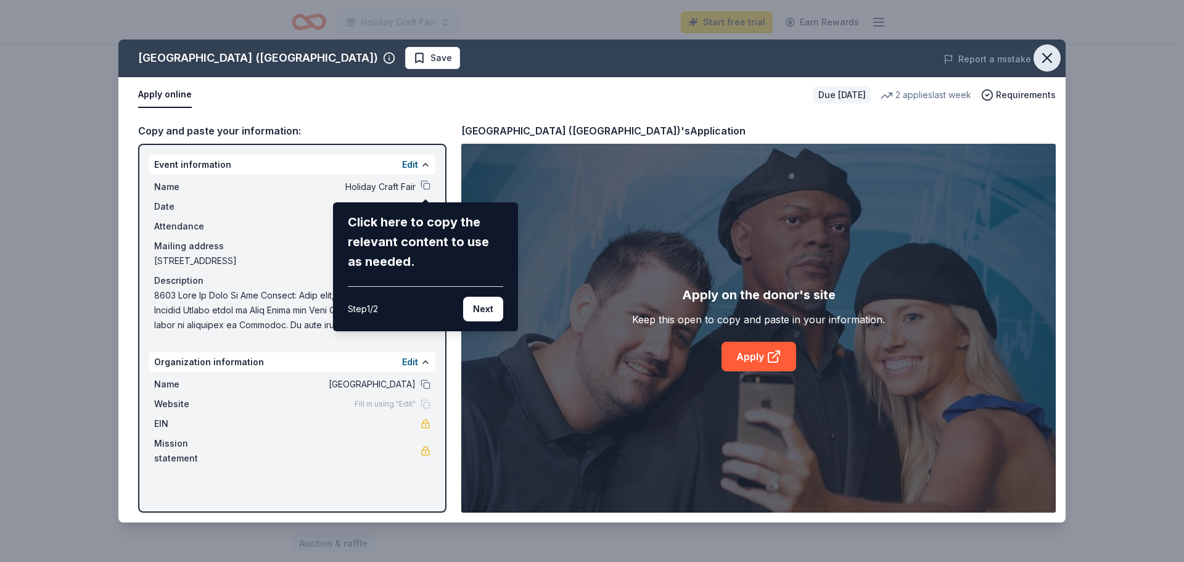
click at [1048, 59] on icon "button" at bounding box center [1047, 58] width 9 height 9
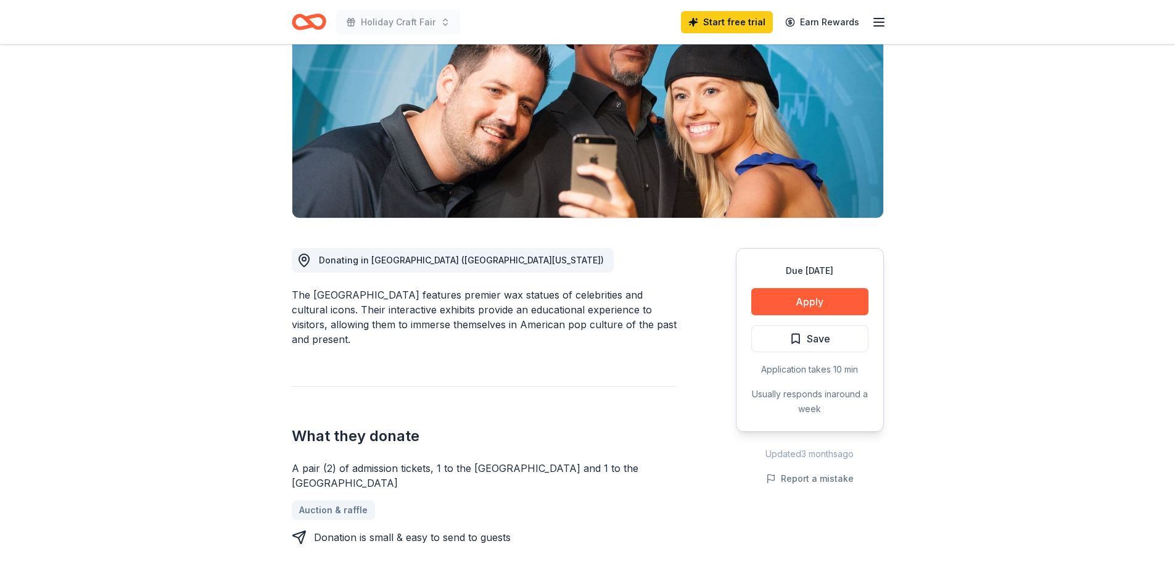
scroll to position [0, 0]
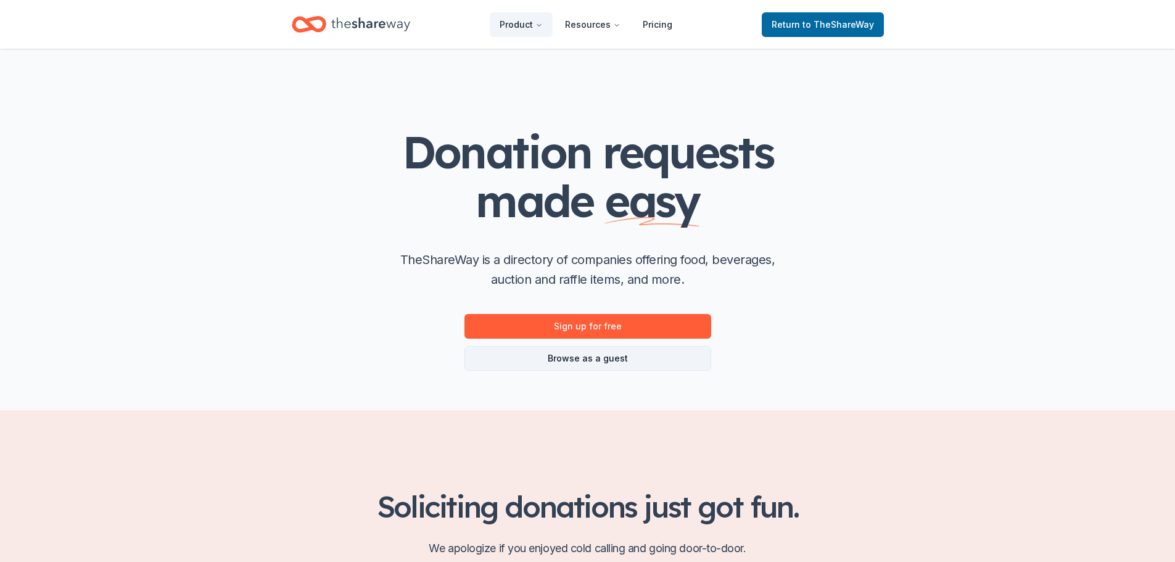
click at [580, 362] on link "Browse as a guest" at bounding box center [587, 358] width 247 height 25
click at [580, 355] on link "Browse as a guest" at bounding box center [587, 358] width 247 height 25
click at [558, 356] on link "Browse as a guest" at bounding box center [587, 358] width 247 height 25
click at [585, 356] on link "Browse as a guest" at bounding box center [587, 358] width 247 height 25
click at [588, 360] on link "Browse as a guest" at bounding box center [587, 358] width 247 height 25
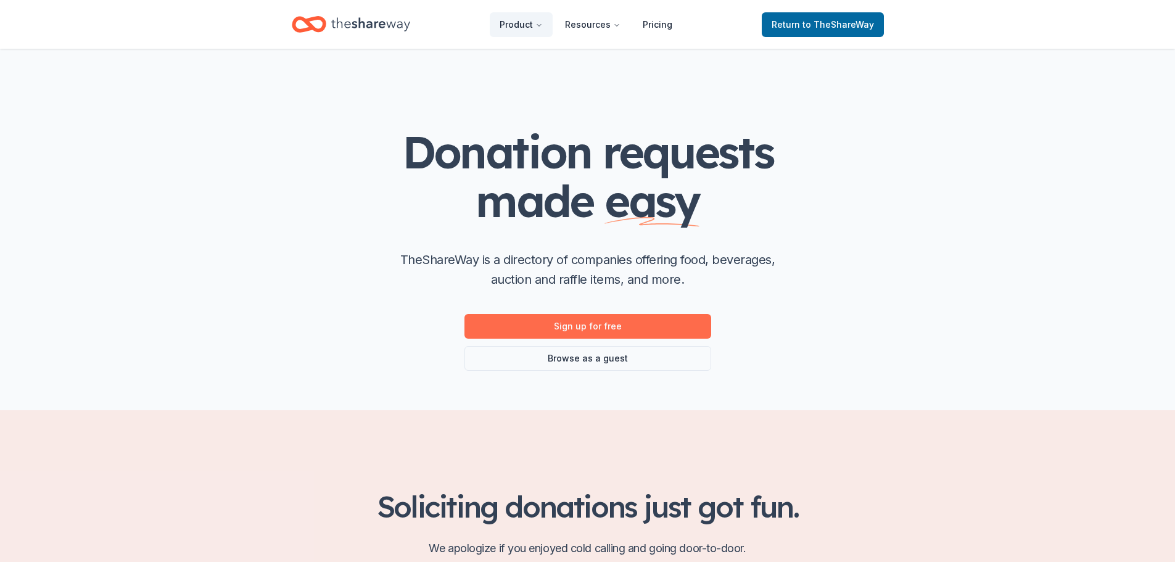
click at [585, 323] on link "Sign up for free" at bounding box center [587, 326] width 247 height 25
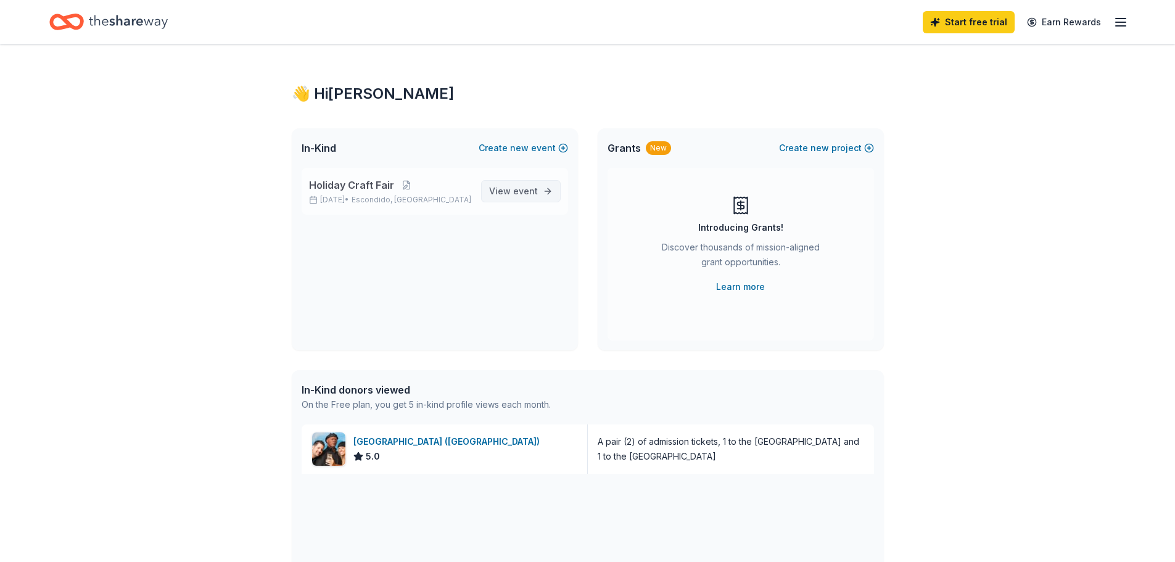
click at [533, 191] on span "event" at bounding box center [525, 191] width 25 height 10
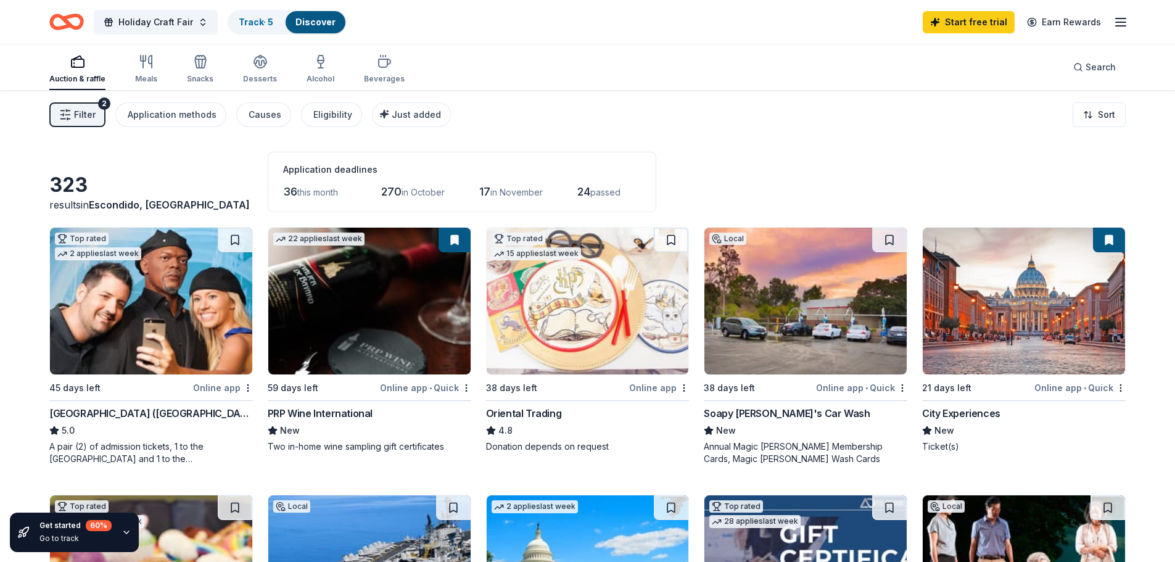
click at [1118, 20] on icon "button" at bounding box center [1120, 22] width 15 height 15
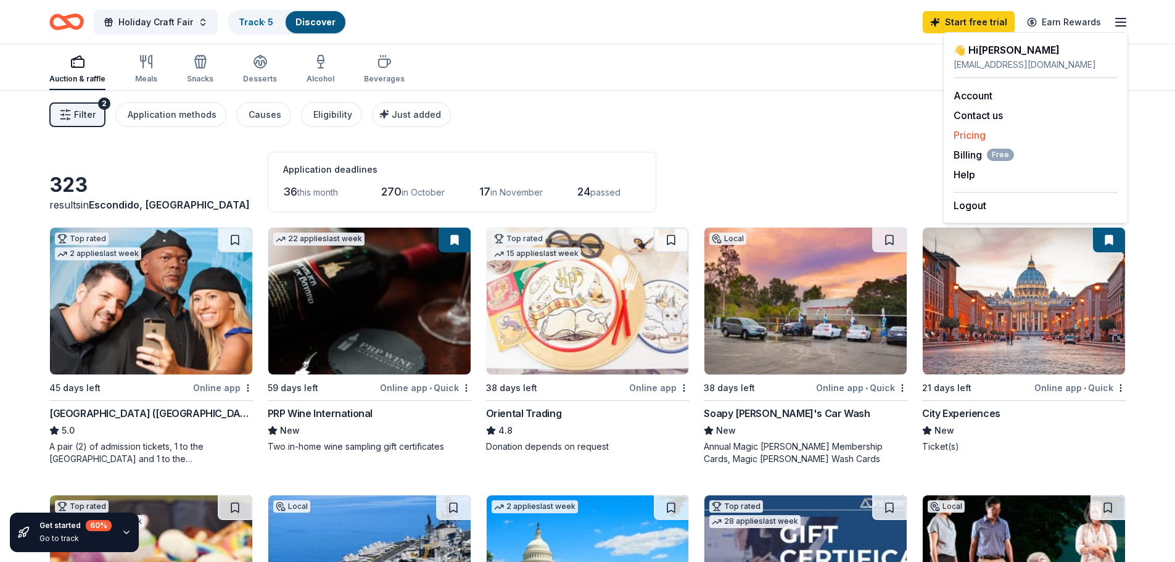
click at [968, 132] on link "Pricing" at bounding box center [969, 135] width 32 height 12
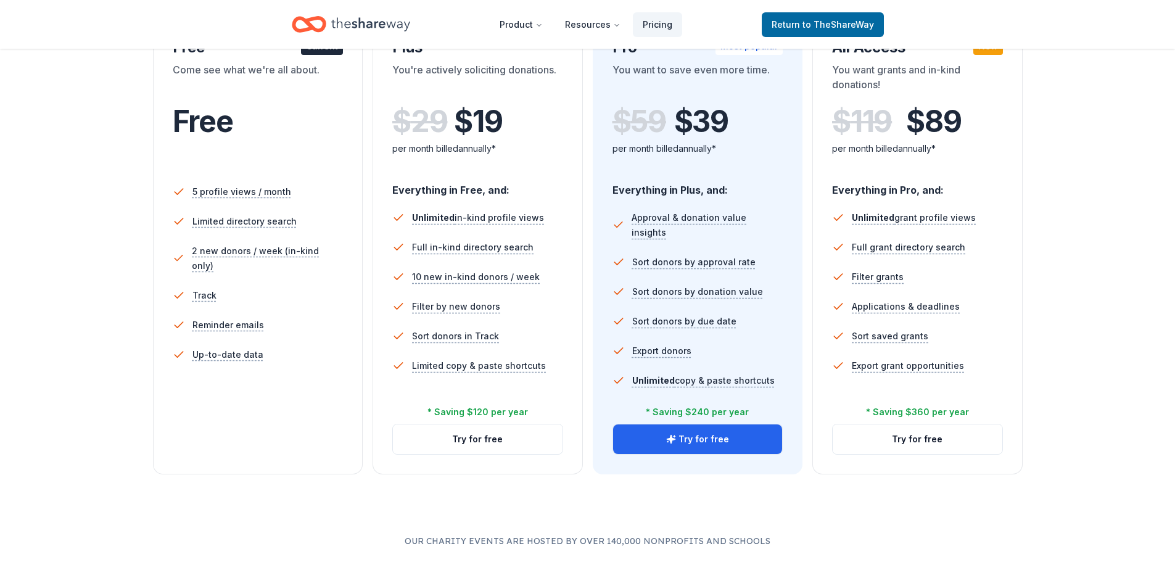
scroll to position [185, 0]
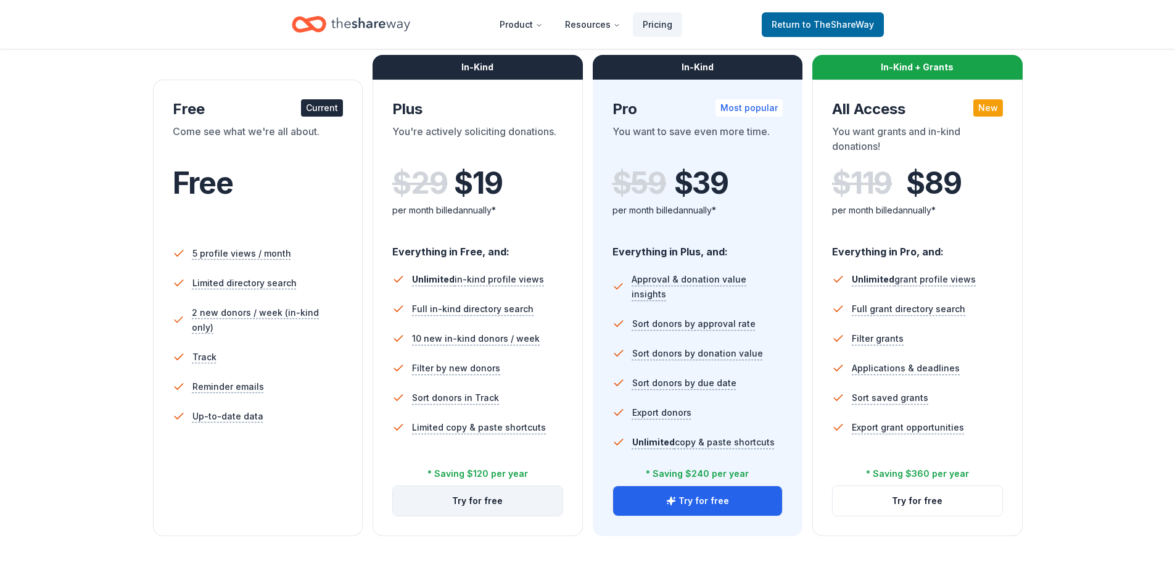
click at [487, 502] on button "Try for free" at bounding box center [478, 501] width 170 height 30
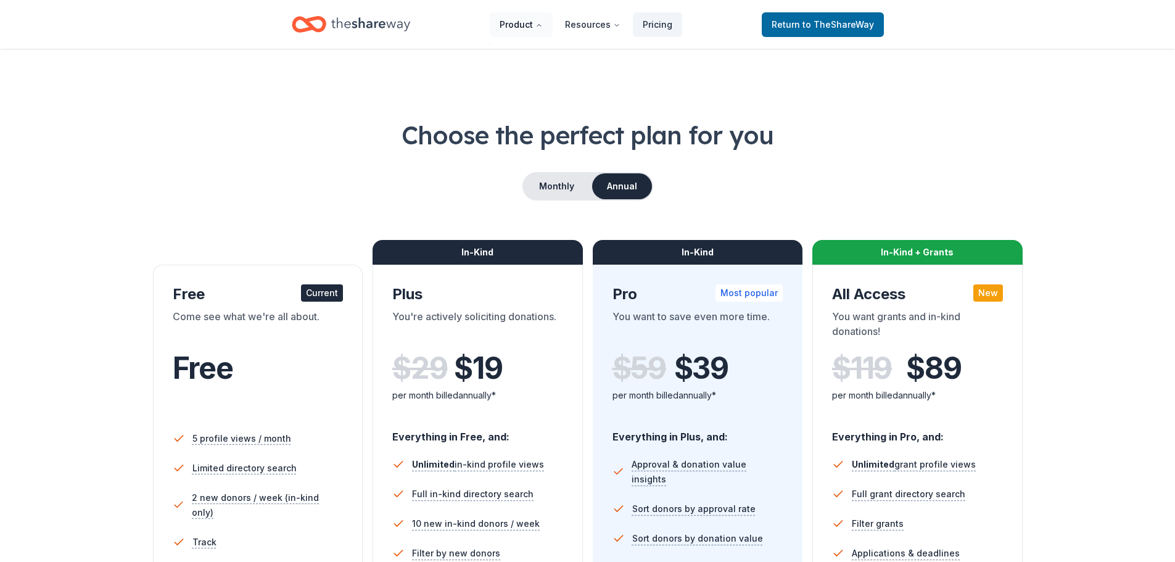
click at [543, 26] on icon "Main" at bounding box center [538, 25] width 7 height 7
click at [540, 22] on icon "Main" at bounding box center [538, 25] width 7 height 7
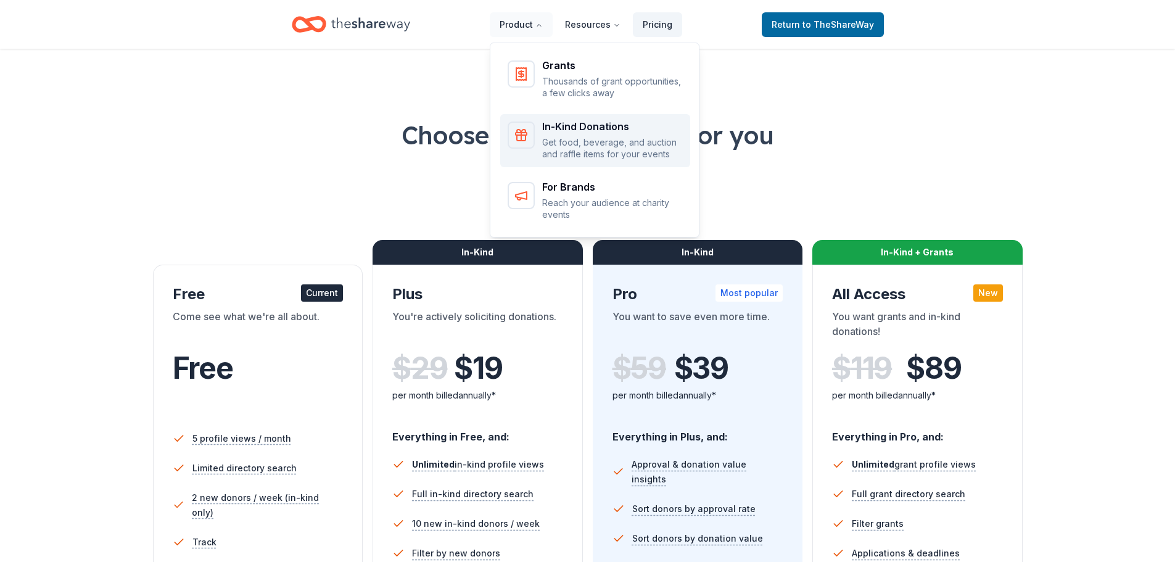
click at [583, 141] on p "Get food, beverage, and auction and raffle items for your events" at bounding box center [612, 148] width 141 height 24
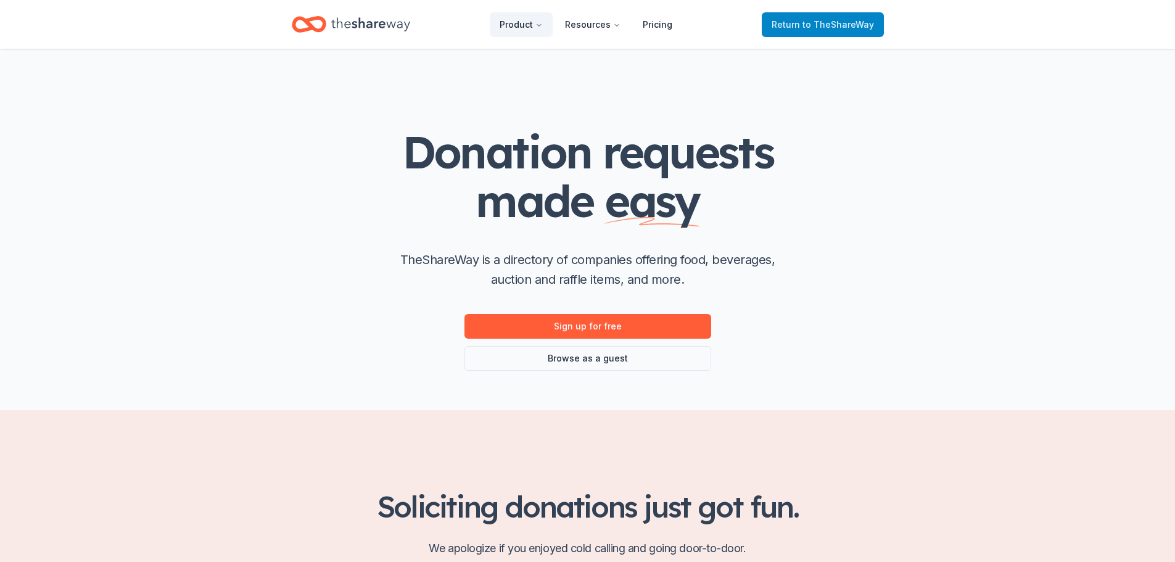
click at [811, 25] on span "to TheShareWay" at bounding box center [838, 24] width 72 height 10
click at [811, 23] on span "to TheShareWay" at bounding box center [838, 24] width 72 height 10
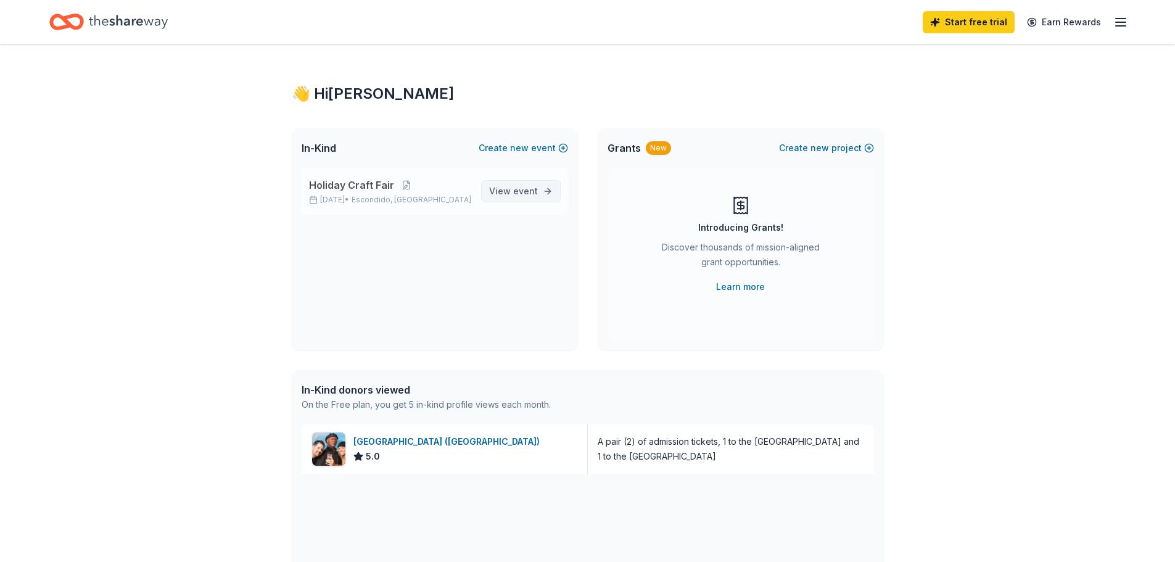
click at [525, 194] on span "event" at bounding box center [525, 191] width 25 height 10
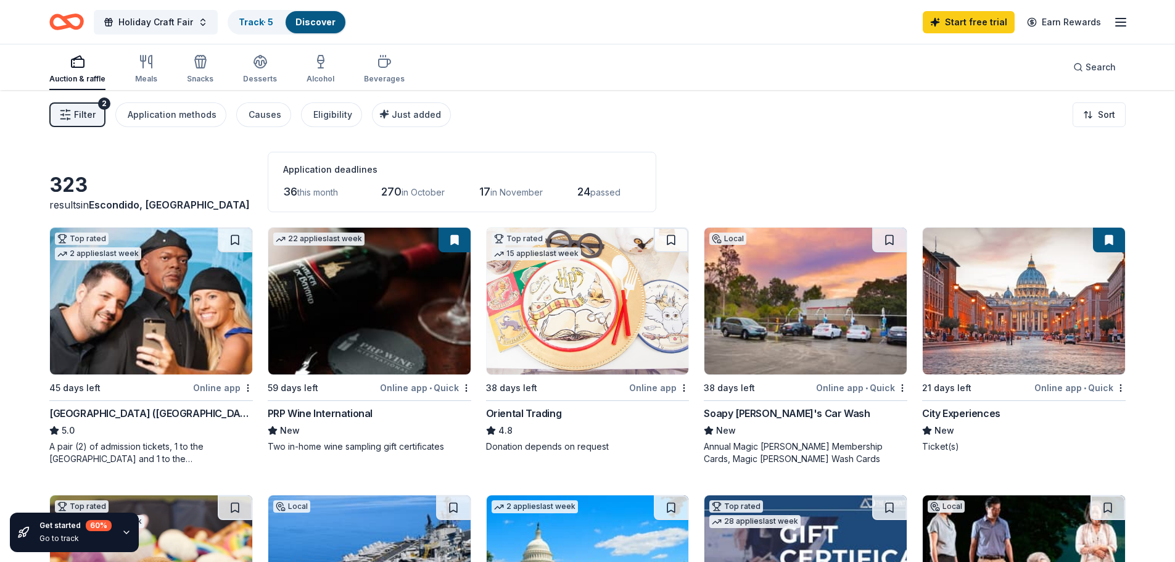
click at [1121, 22] on line "button" at bounding box center [1121, 22] width 10 height 0
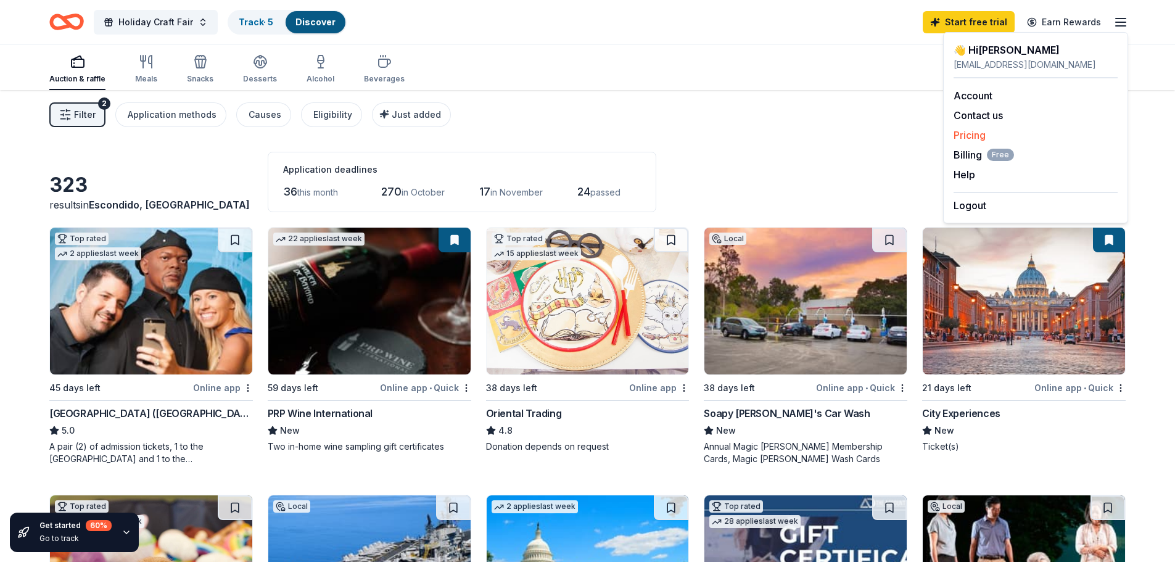
click at [966, 134] on link "Pricing" at bounding box center [969, 135] width 32 height 12
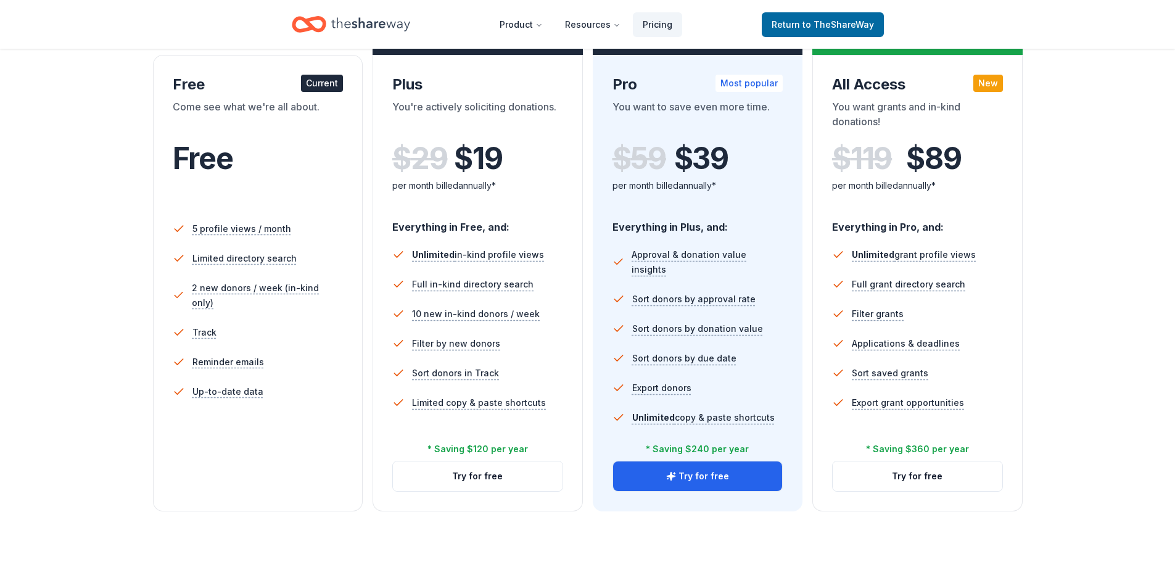
scroll to position [185, 0]
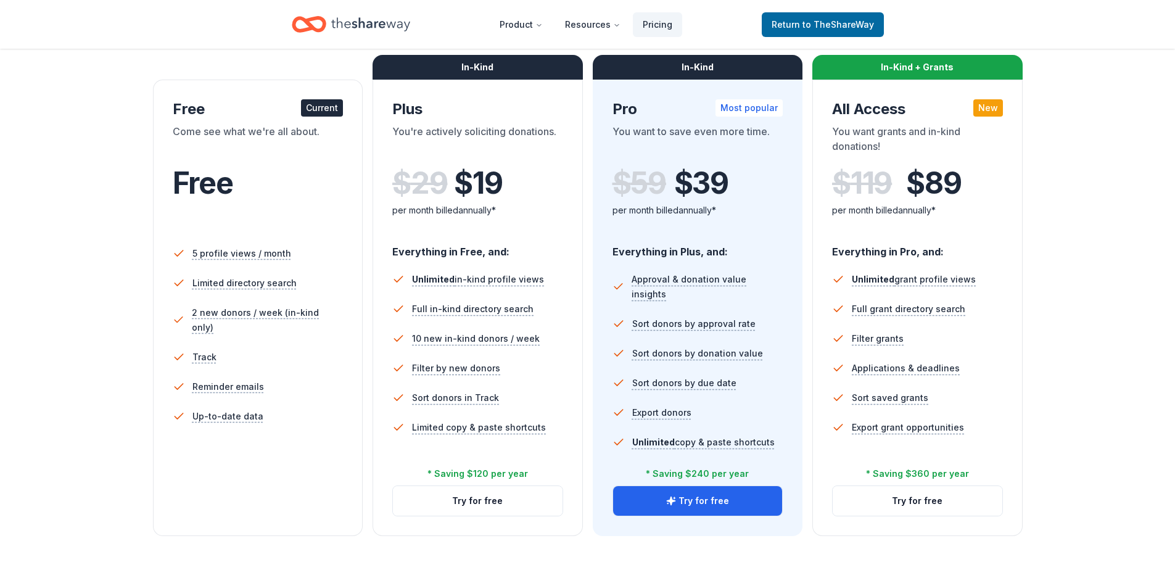
click at [691, 471] on div "* Saving $240 per year" at bounding box center [697, 473] width 103 height 15
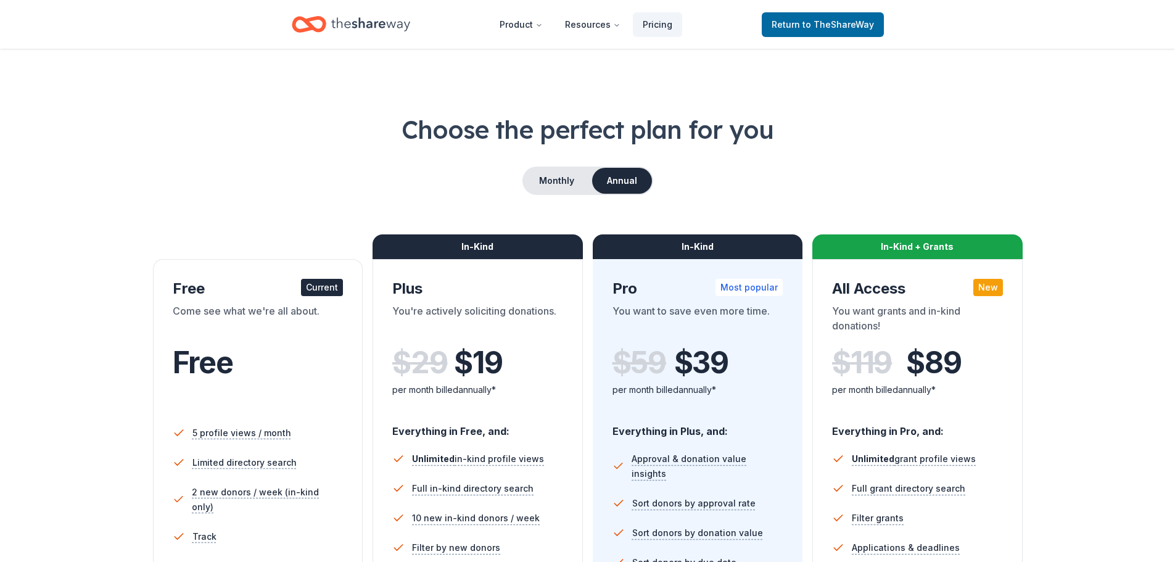
scroll to position [0, 0]
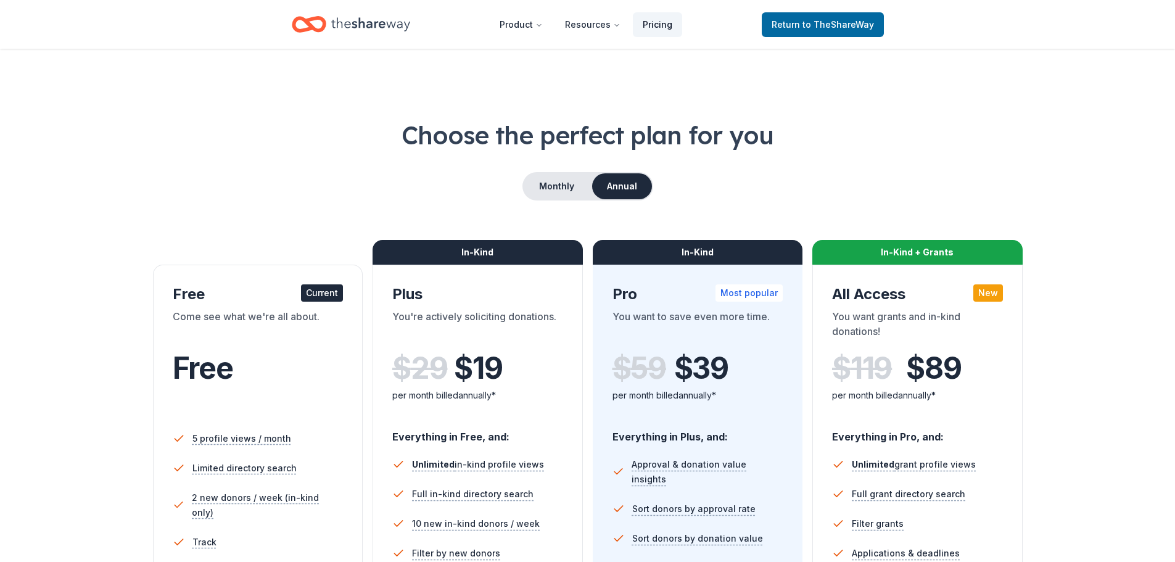
click at [659, 22] on link "Pricing" at bounding box center [657, 24] width 49 height 25
click at [555, 192] on button "Monthly" at bounding box center [557, 186] width 66 height 26
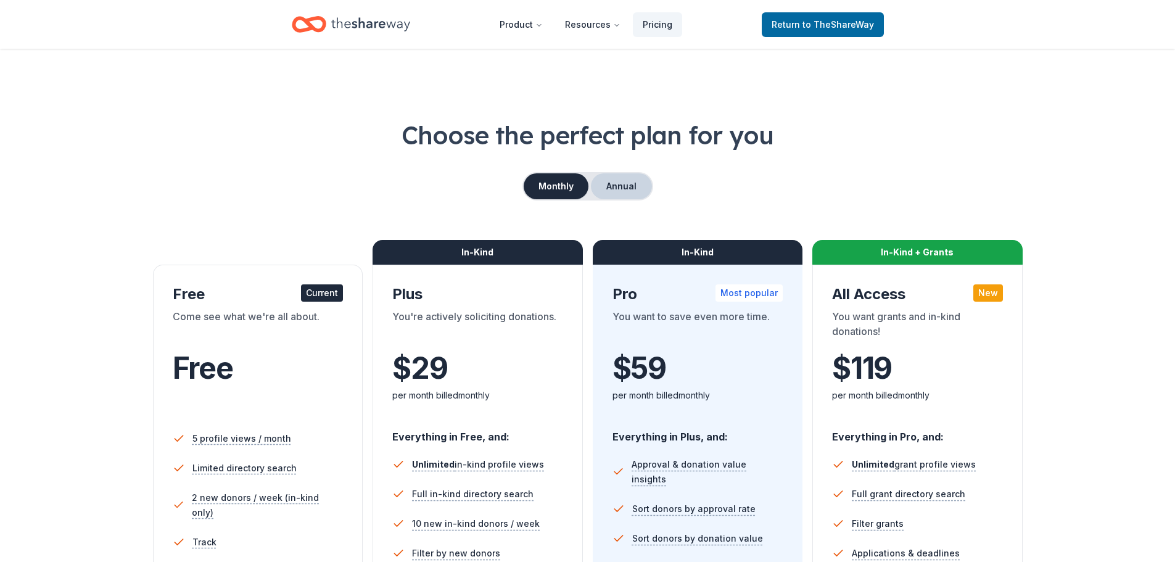
click at [618, 186] on button "Annual" at bounding box center [621, 186] width 61 height 26
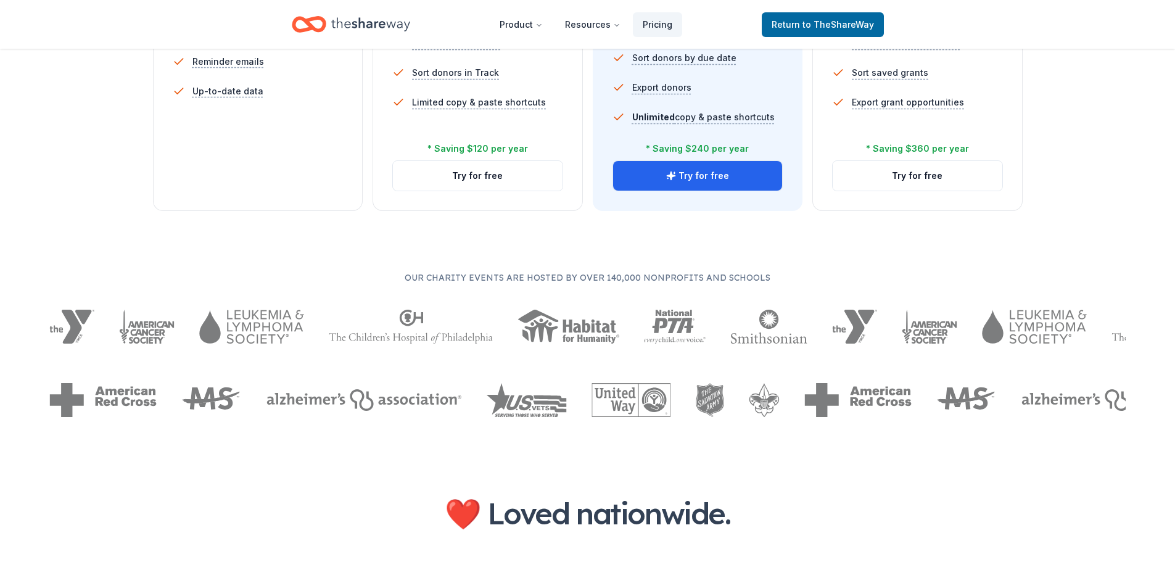
scroll to position [493, 0]
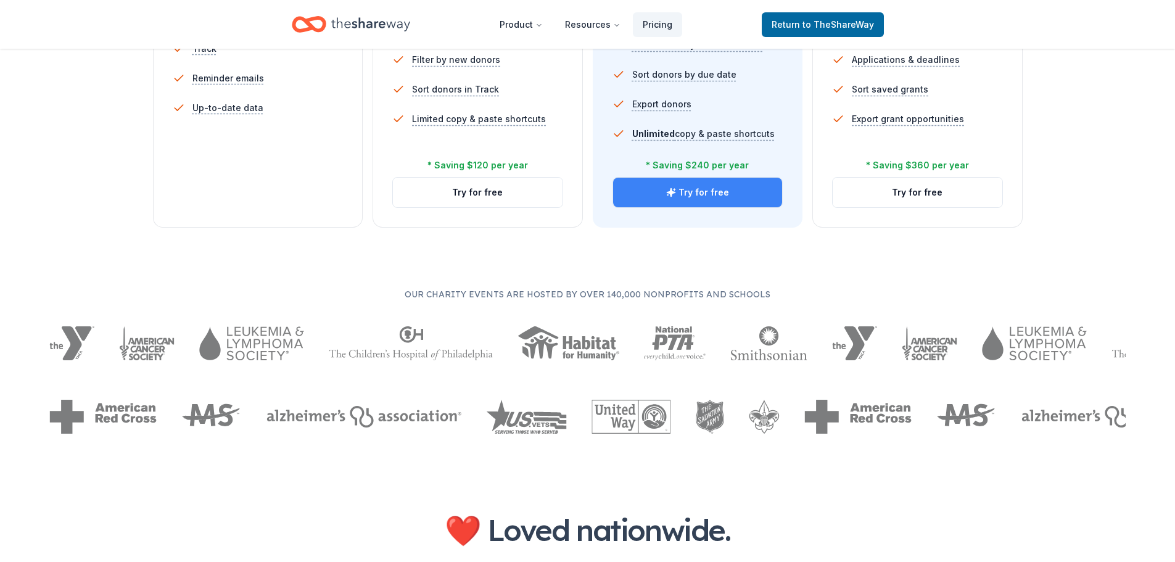
click at [696, 189] on button "Try for free" at bounding box center [698, 193] width 170 height 30
